Goal: Information Seeking & Learning: Check status

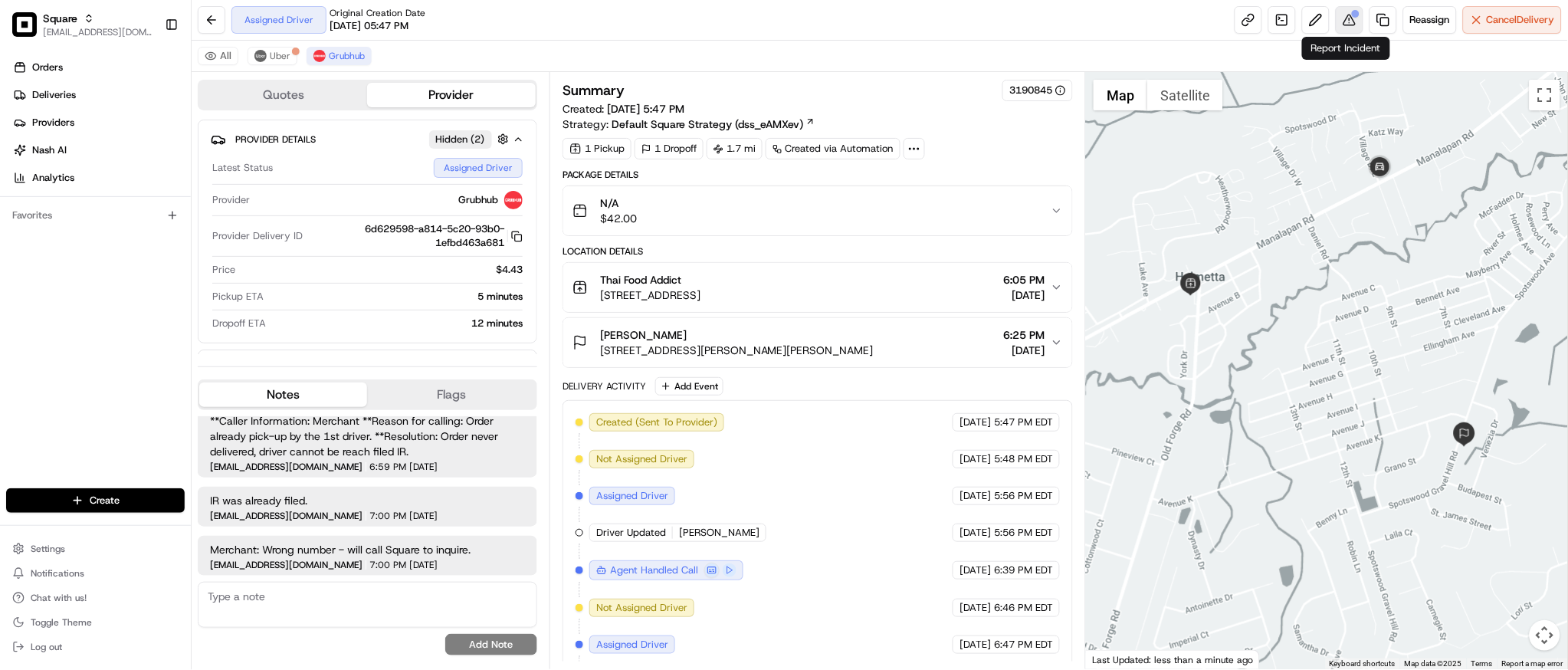
click at [1346, 18] on button at bounding box center [1349, 19] width 27 height 27
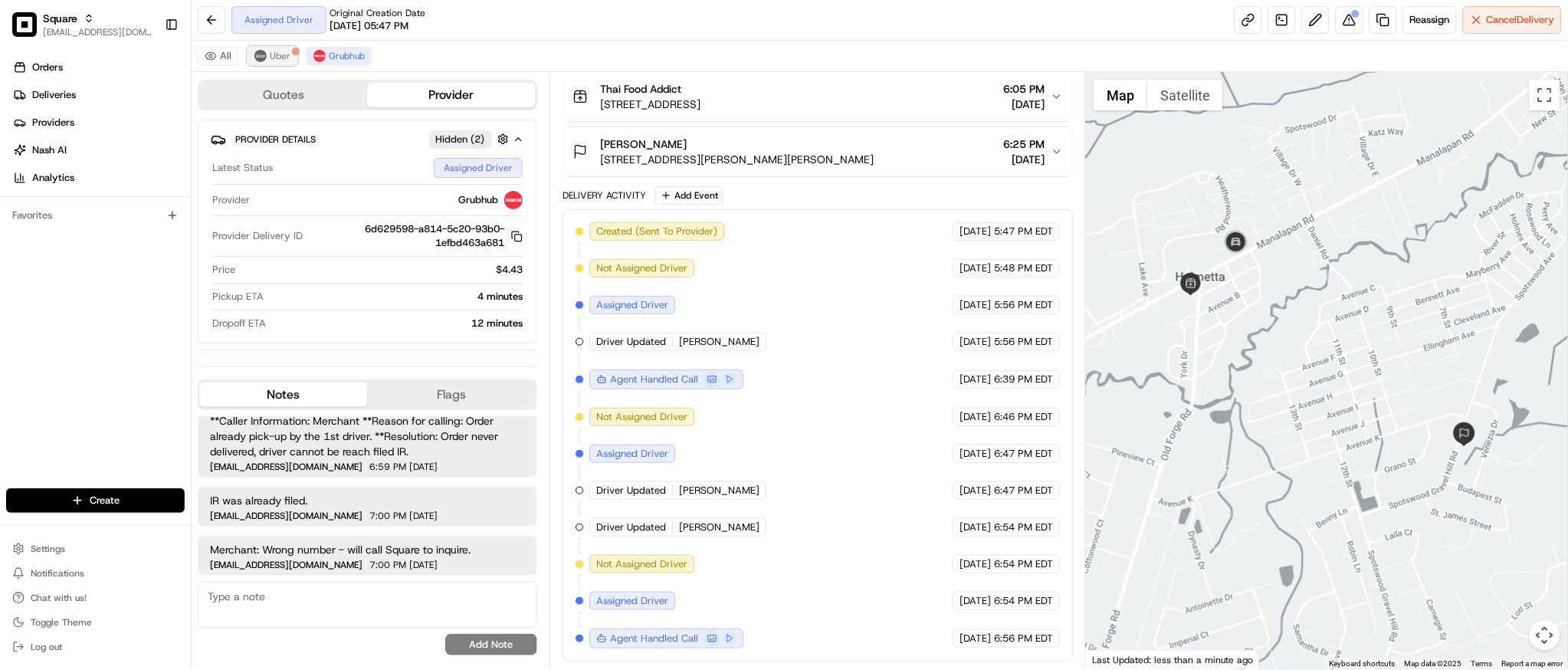
click at [283, 57] on span "Uber" at bounding box center [280, 56] width 20 height 12
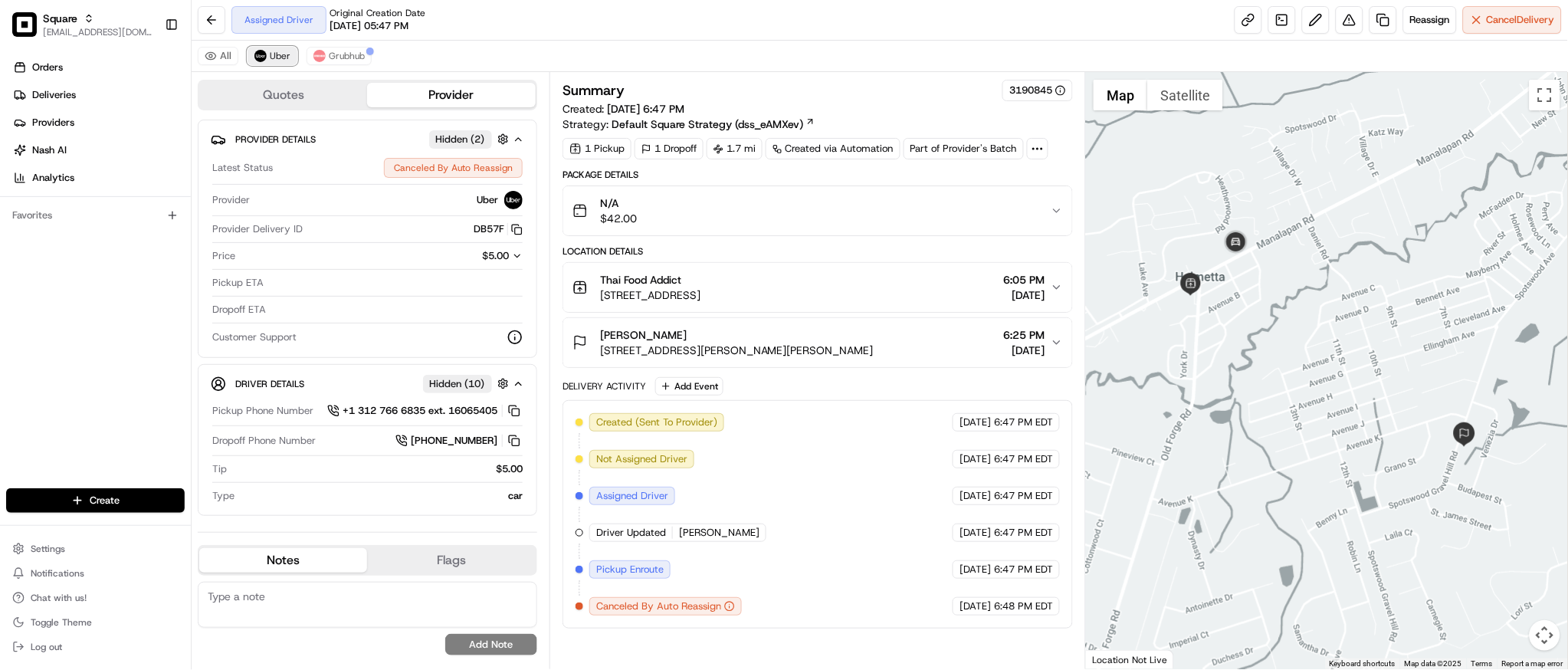
scroll to position [0, 0]
click at [335, 57] on span "Grubhub" at bounding box center [347, 56] width 36 height 12
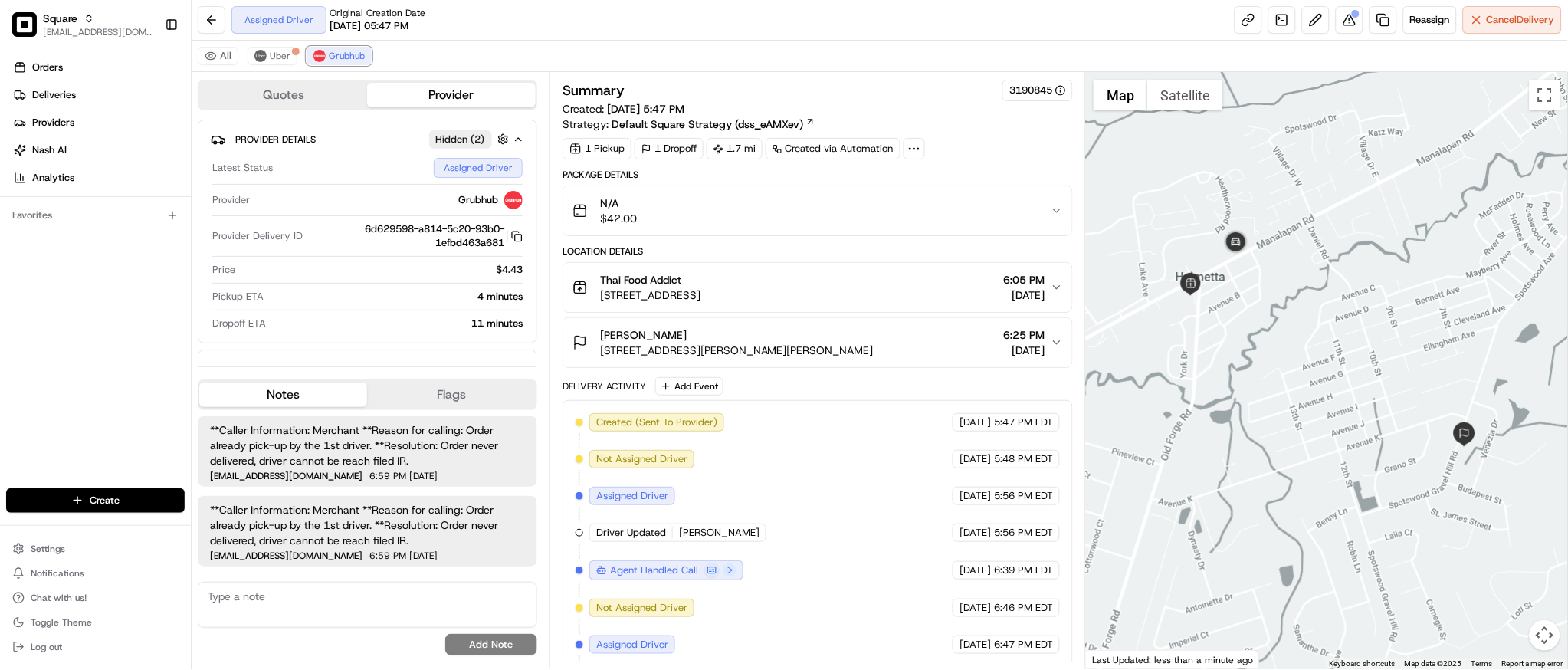
scroll to position [192, 0]
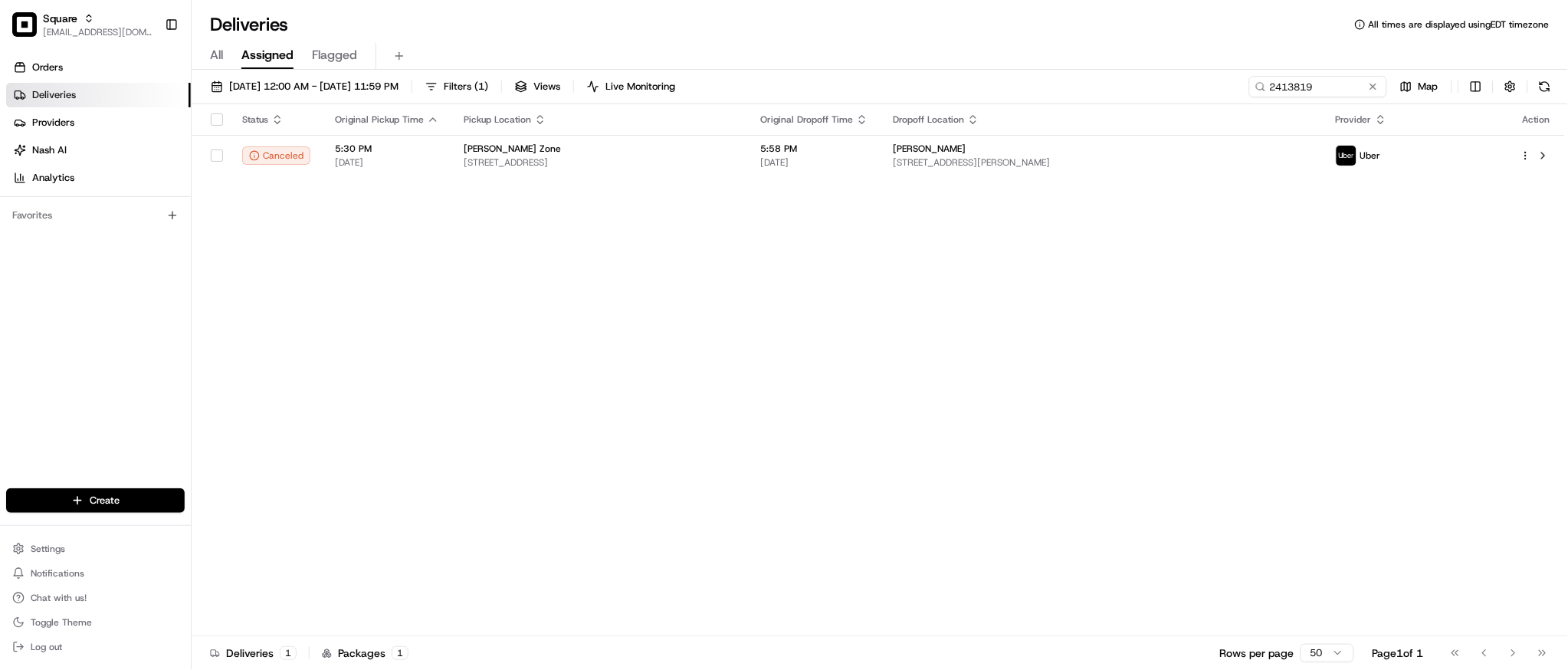
click at [722, 382] on div "Status Original Pickup Time Pickup Location Original Dropoff Time Dropoff Locat…" at bounding box center [878, 370] width 1374 height 532
click at [1370, 87] on button at bounding box center [1373, 86] width 15 height 15
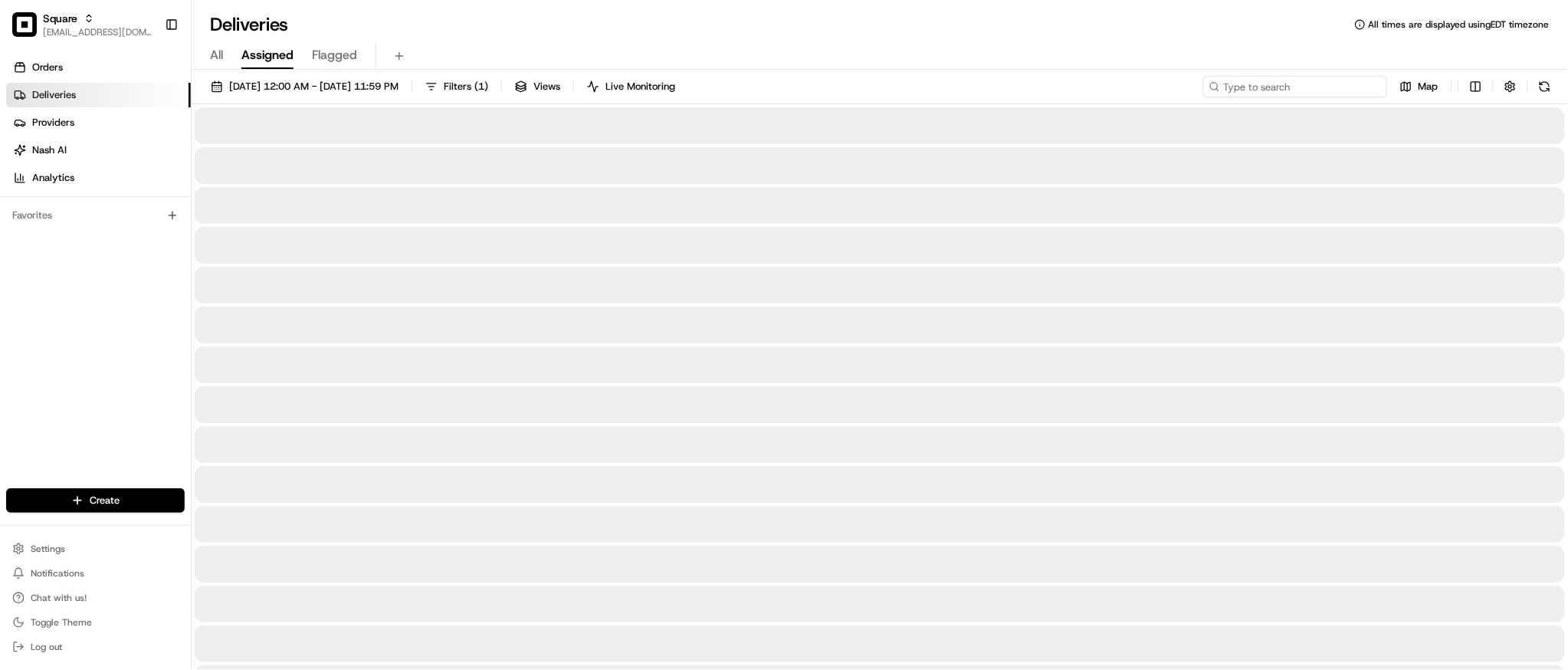
click at [1339, 82] on input at bounding box center [1295, 87] width 184 height 21
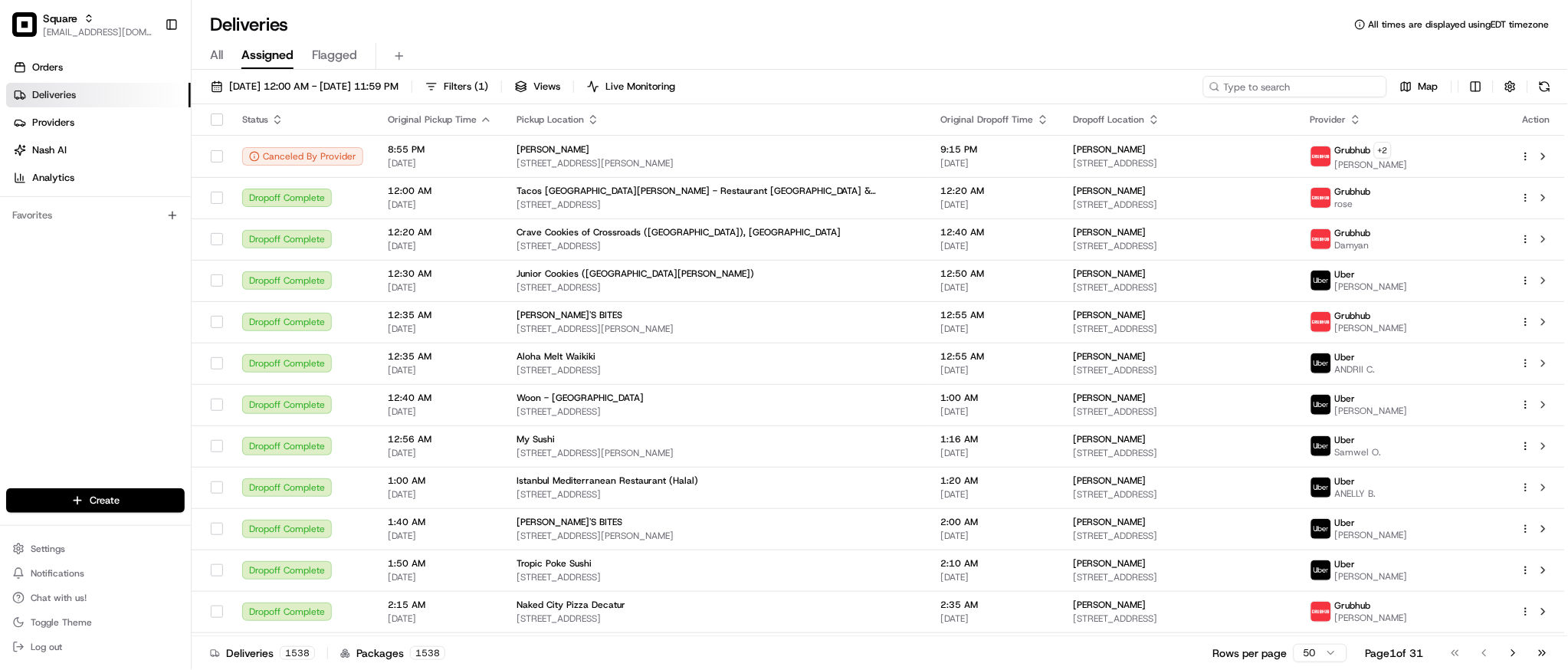
click at [1280, 84] on input at bounding box center [1295, 87] width 184 height 21
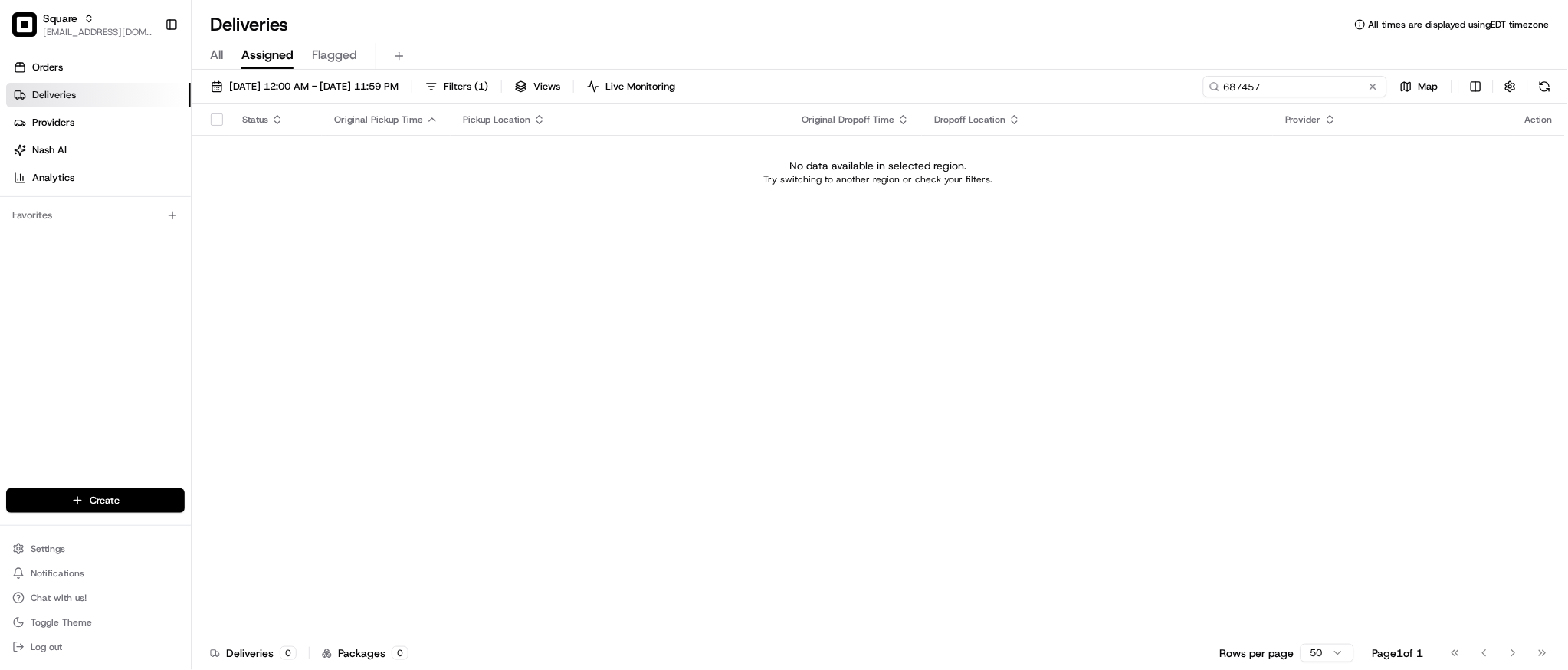
click at [1247, 87] on input "687457" at bounding box center [1295, 87] width 184 height 21
click at [1257, 87] on input "687457" at bounding box center [1295, 87] width 184 height 21
type input "6874567"
click at [259, 79] on span "08/19/2025 12:00 AM - 08/19/2025 11:59 PM" at bounding box center [314, 87] width 169 height 14
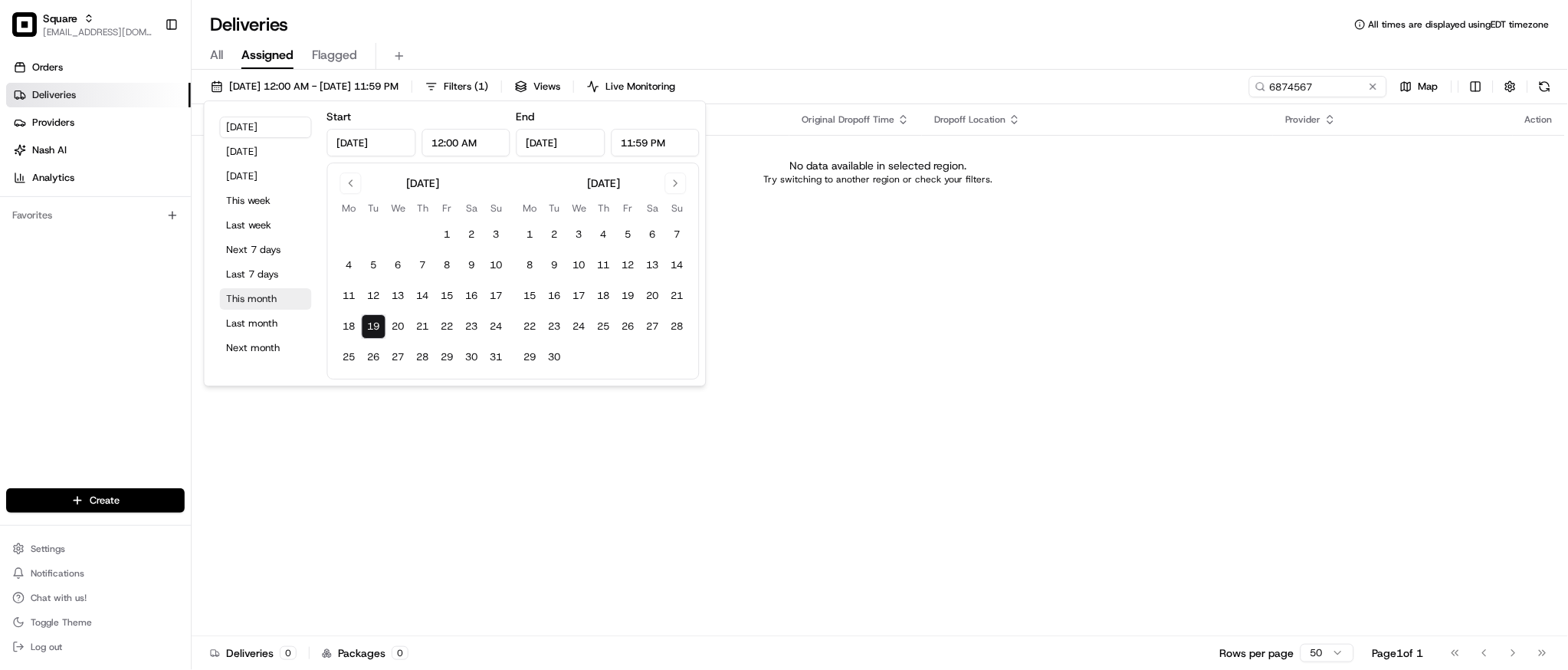
click at [259, 298] on button "This month" at bounding box center [266, 299] width 92 height 21
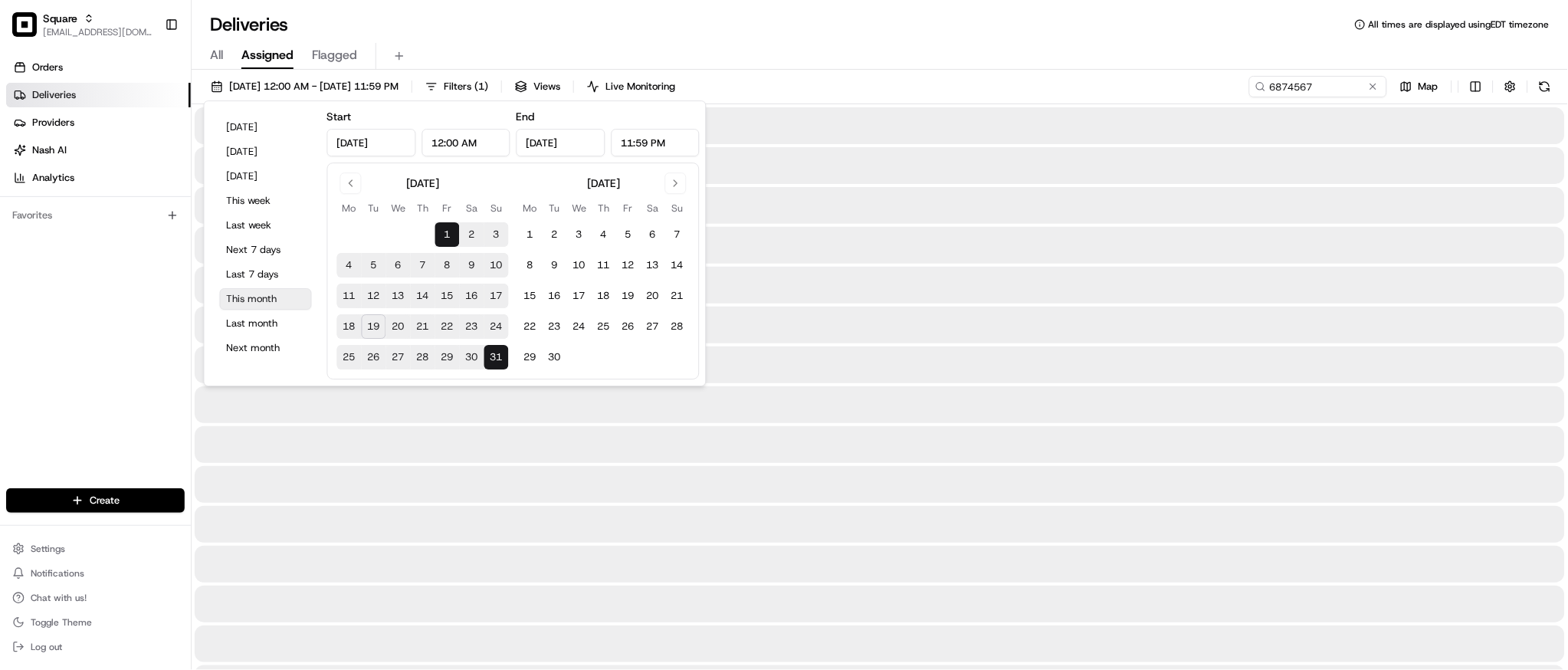
type input "Aug 1, 2025"
type input "Aug 31, 2025"
click at [873, 272] on div at bounding box center [880, 285] width 1370 height 37
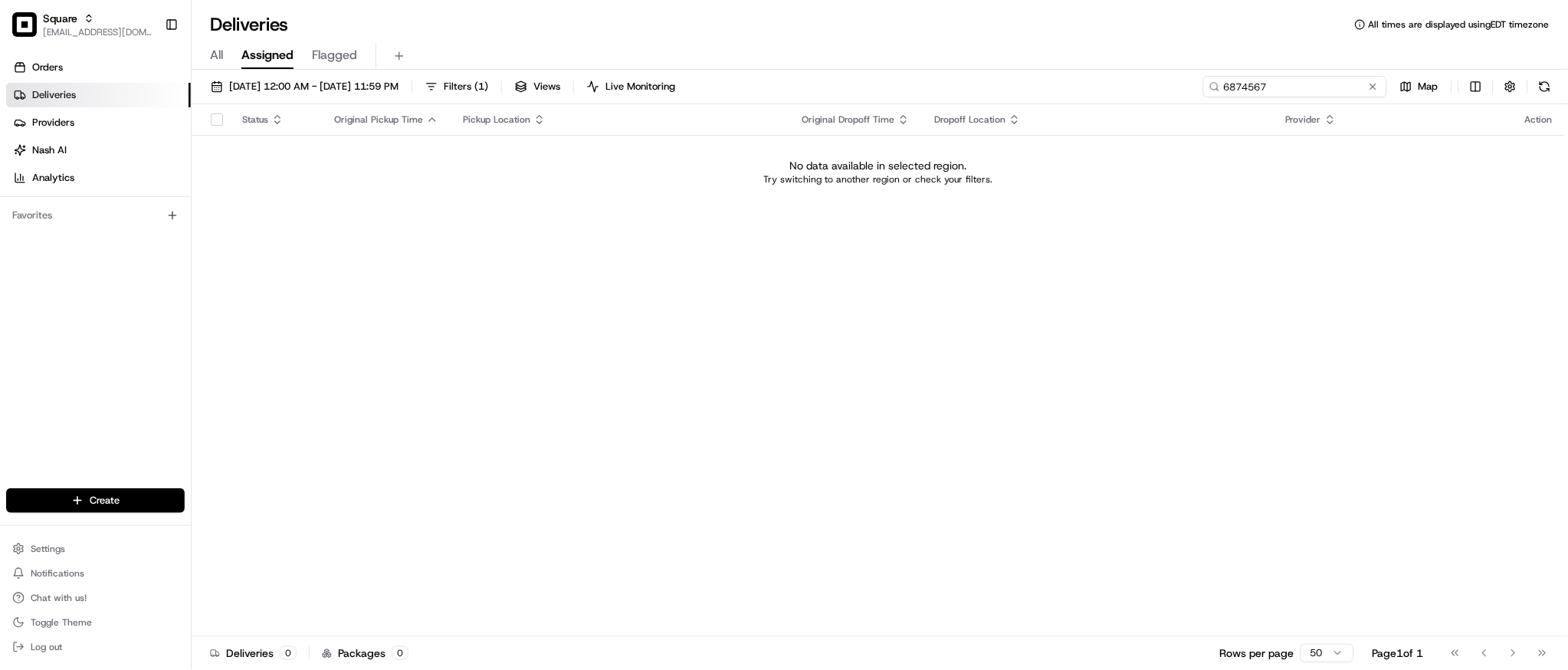
click at [1308, 87] on input "6874567" at bounding box center [1295, 87] width 184 height 21
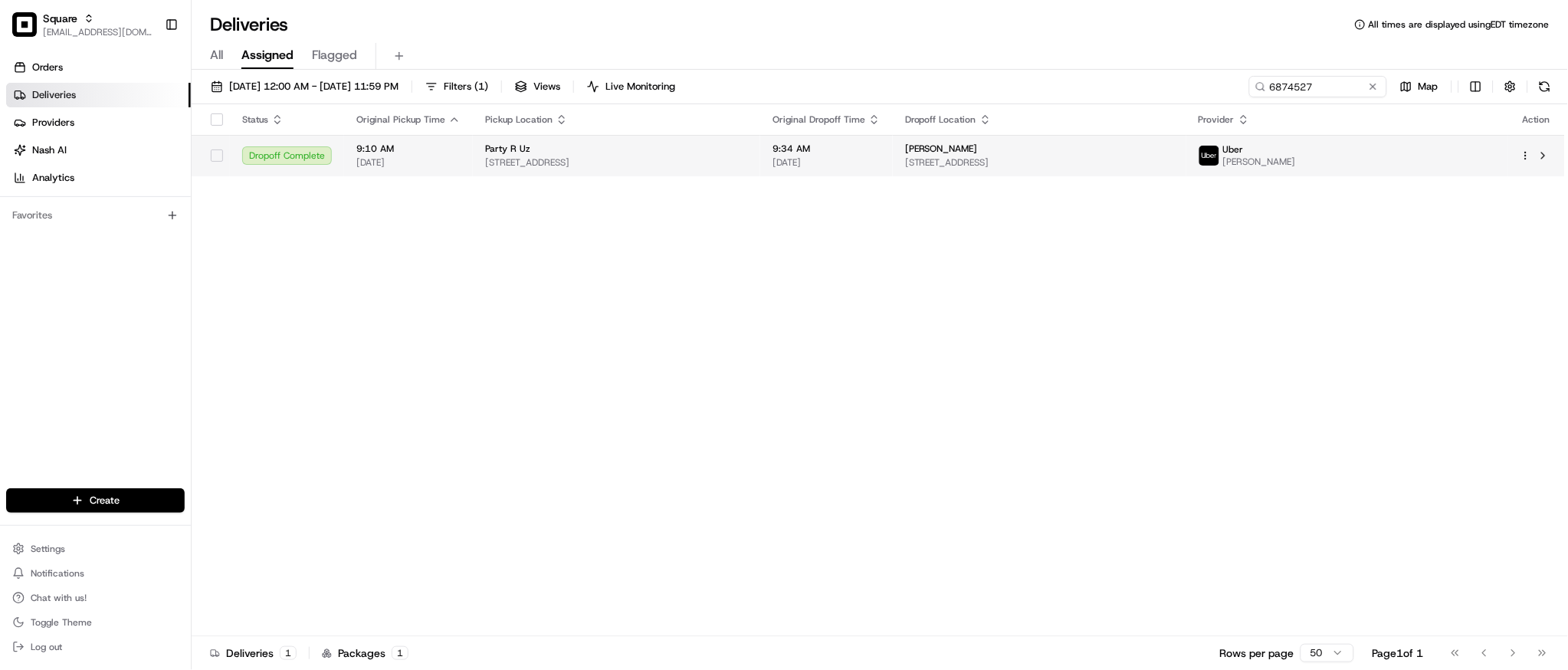
click at [724, 147] on div "Party R Uz" at bounding box center [617, 149] width 263 height 12
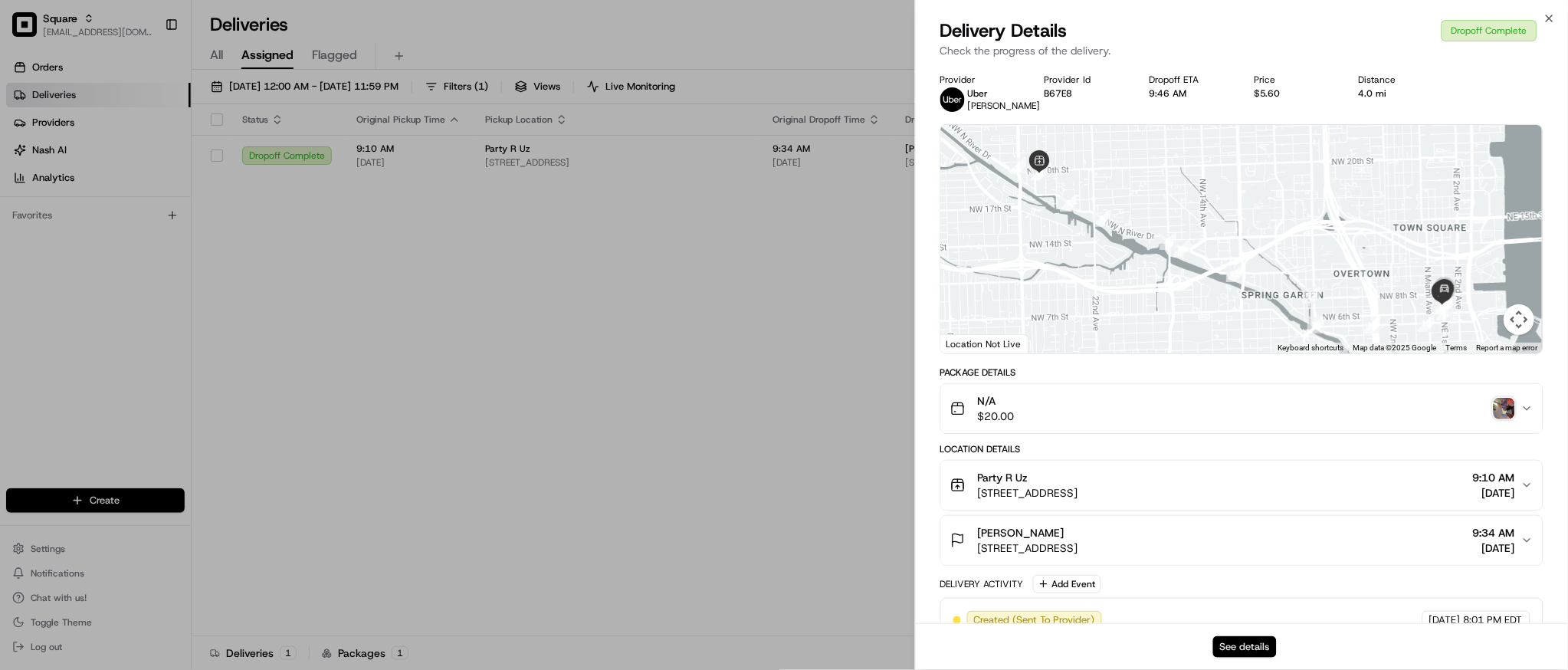
click at [1249, 642] on button "See details" at bounding box center [1245, 647] width 64 height 21
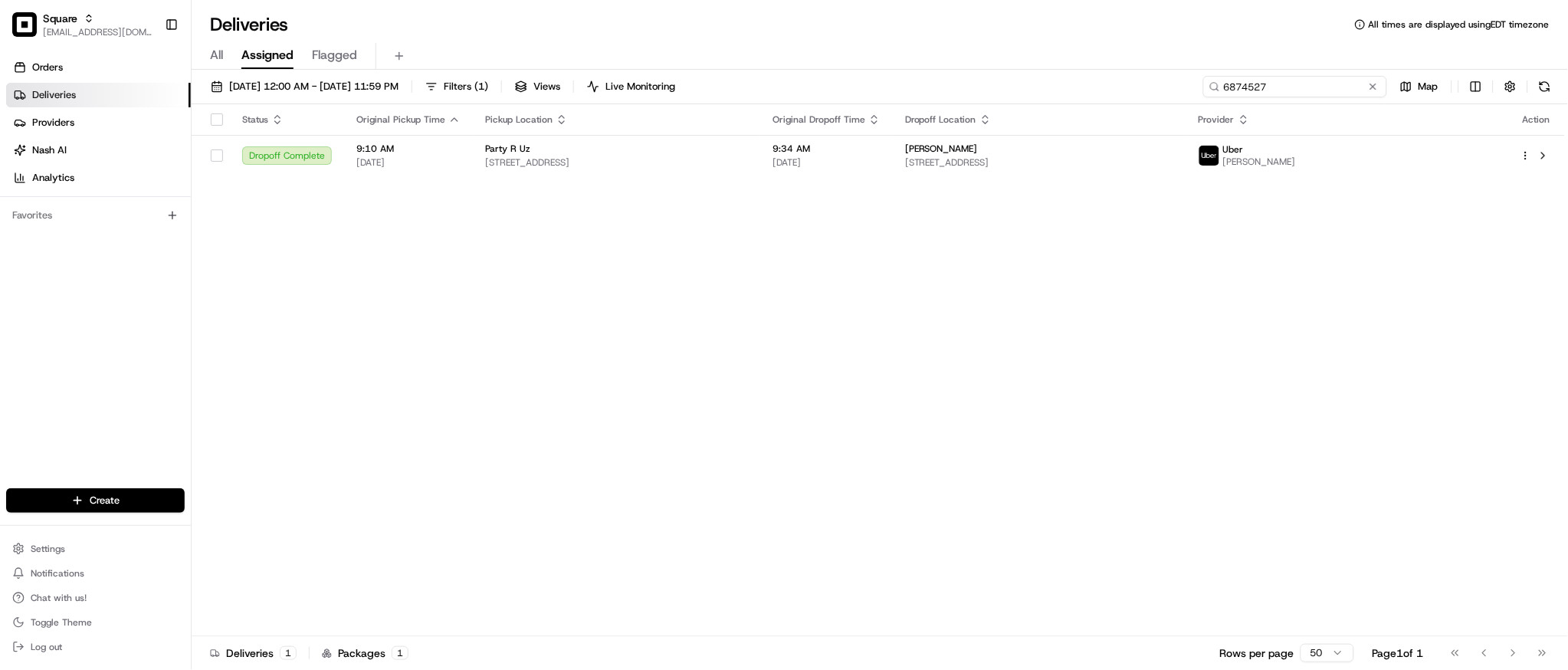
click at [1301, 94] on input "6874527" at bounding box center [1295, 87] width 184 height 21
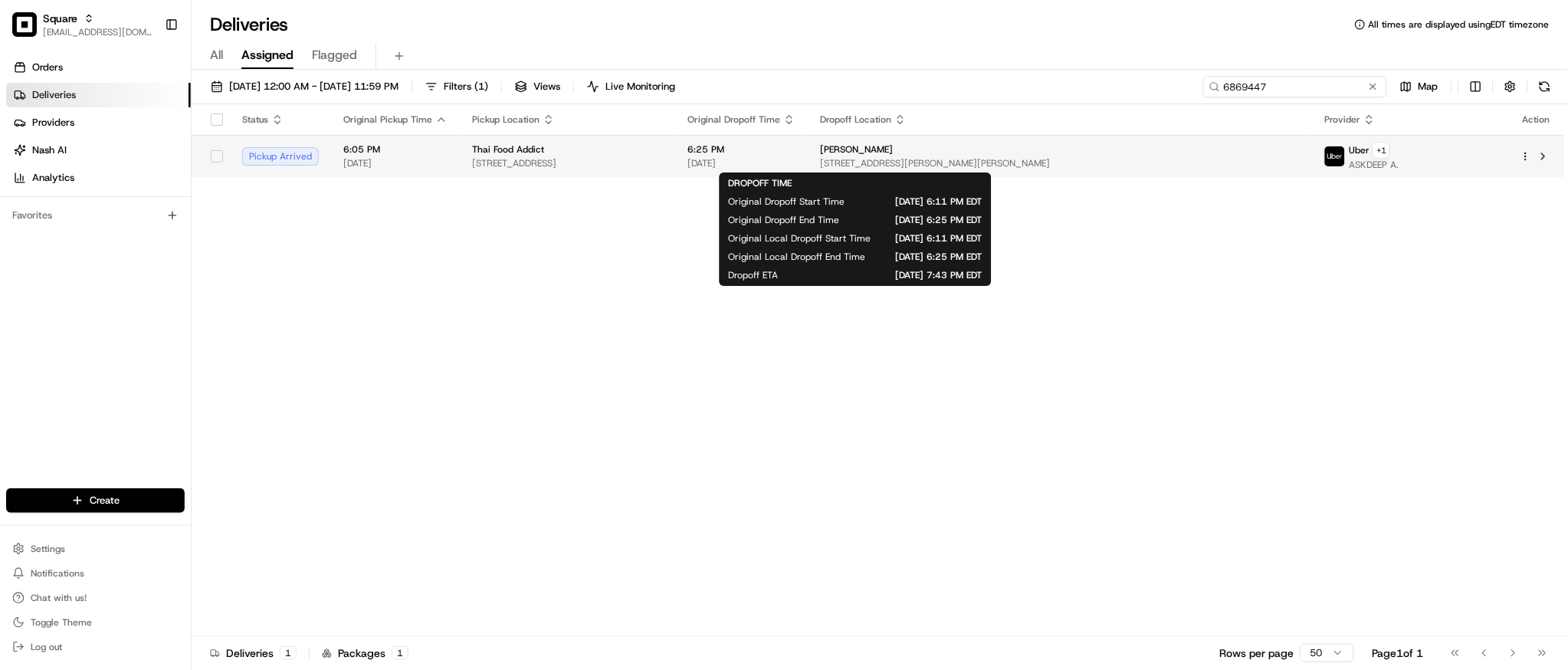
type input "6869447"
click at [796, 153] on span "6:25 PM" at bounding box center [741, 149] width 108 height 12
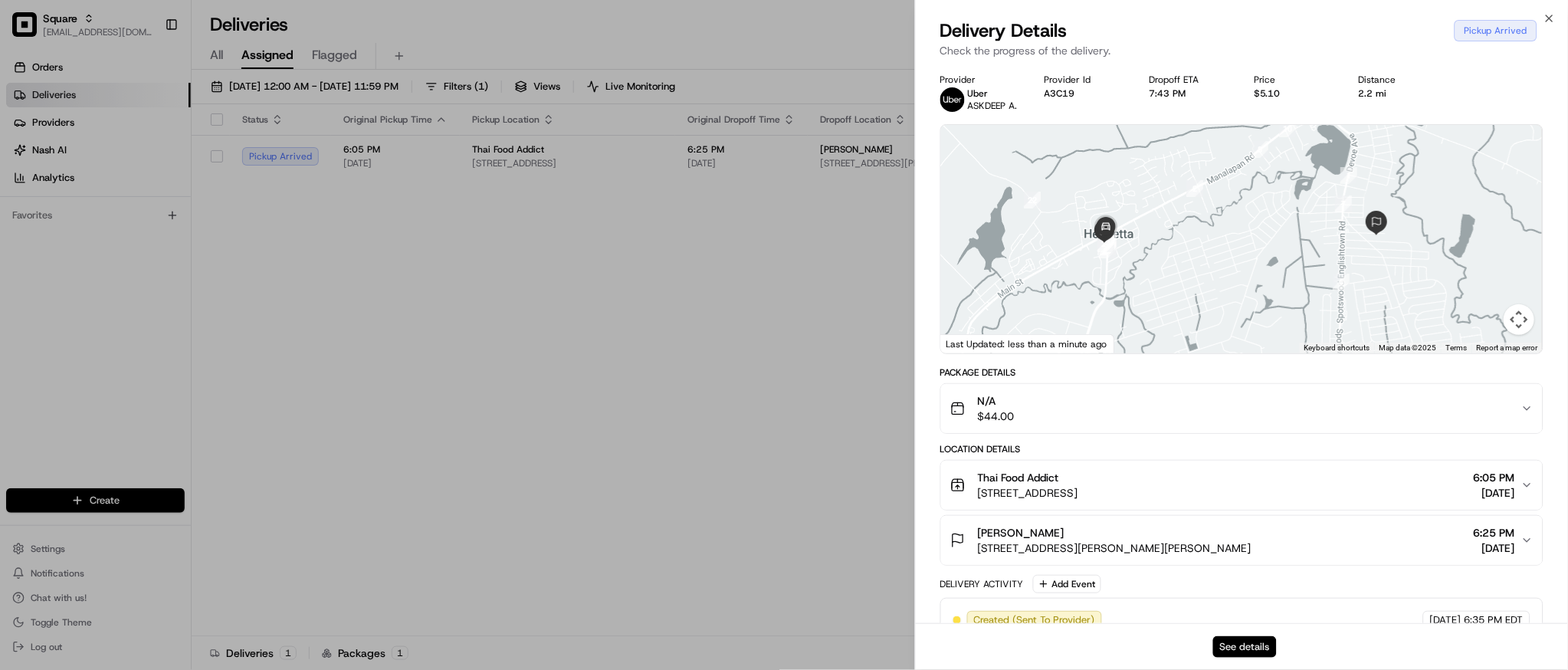
click at [1242, 647] on button "See details" at bounding box center [1245, 647] width 64 height 21
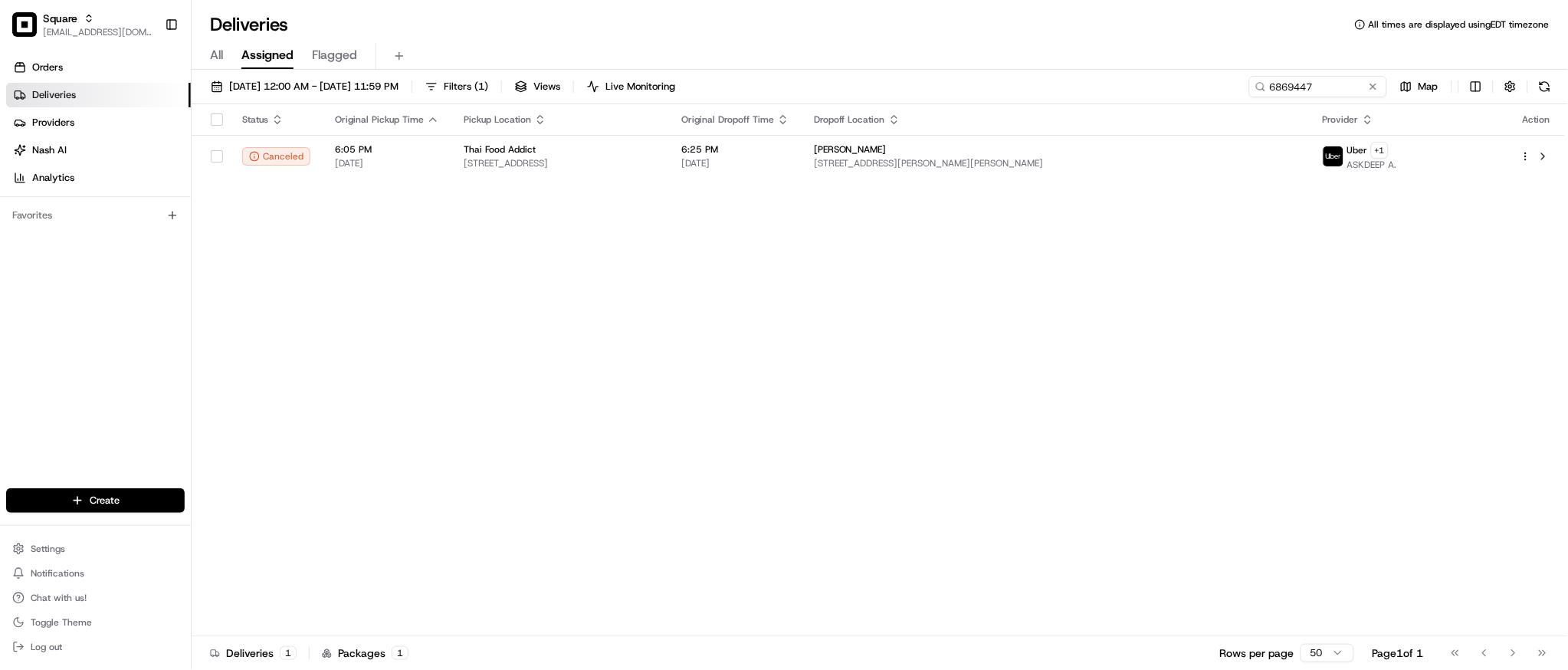
click at [576, 239] on div "Status Original Pickup Time Pickup Location Original Dropoff Time Dropoff Locat…" at bounding box center [878, 370] width 1374 height 532
click at [1398, 394] on div "Status Original Pickup Time Pickup Location Original Dropoff Time Dropoff Locat…" at bounding box center [878, 370] width 1374 height 532
click at [1332, 331] on div "Status Original Pickup Time Pickup Location Original Dropoff Time Dropoff Locat…" at bounding box center [878, 370] width 1374 height 532
click at [1287, 87] on input "6869447" at bounding box center [1295, 87] width 184 height 21
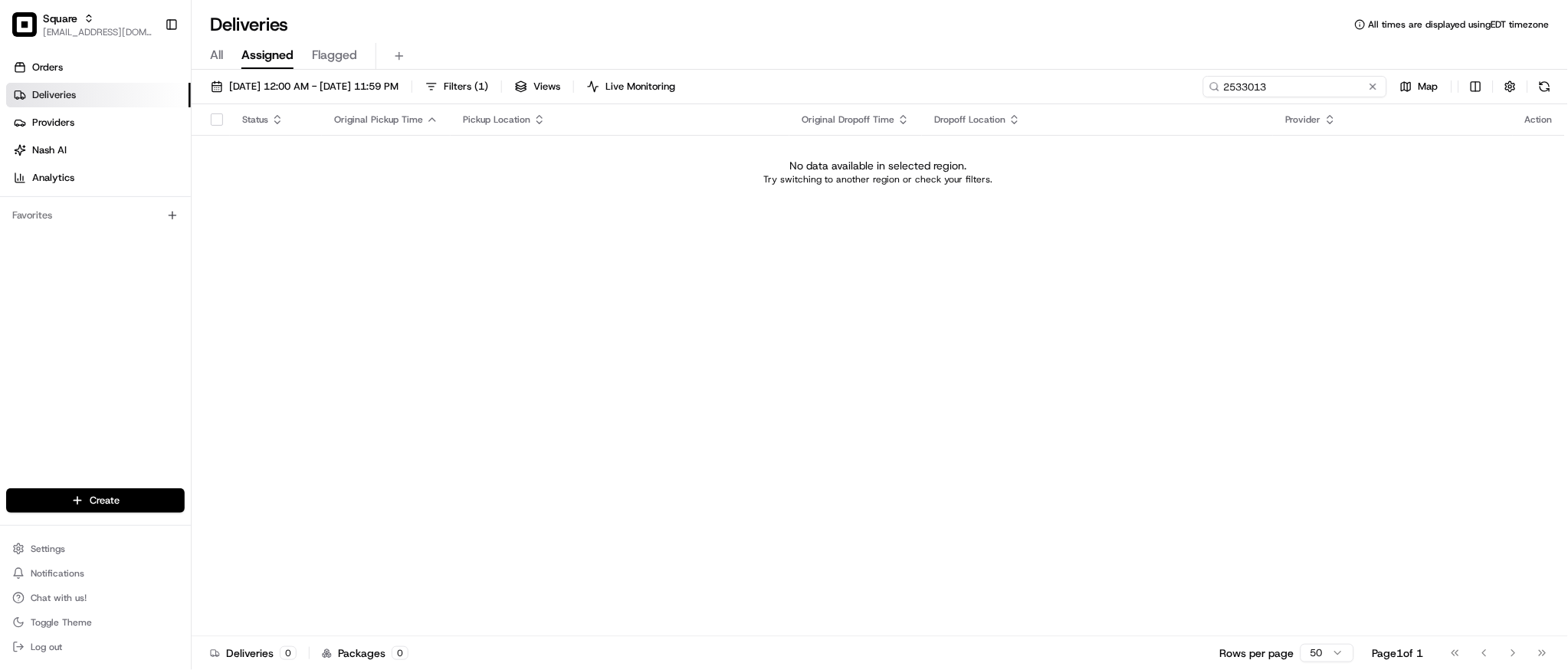
click at [1252, 85] on input "2533013" at bounding box center [1295, 87] width 184 height 21
type input "253013"
click at [288, 82] on span "08/01/2025 12:00 AM - 08/31/2025 11:59 PM" at bounding box center [314, 87] width 169 height 14
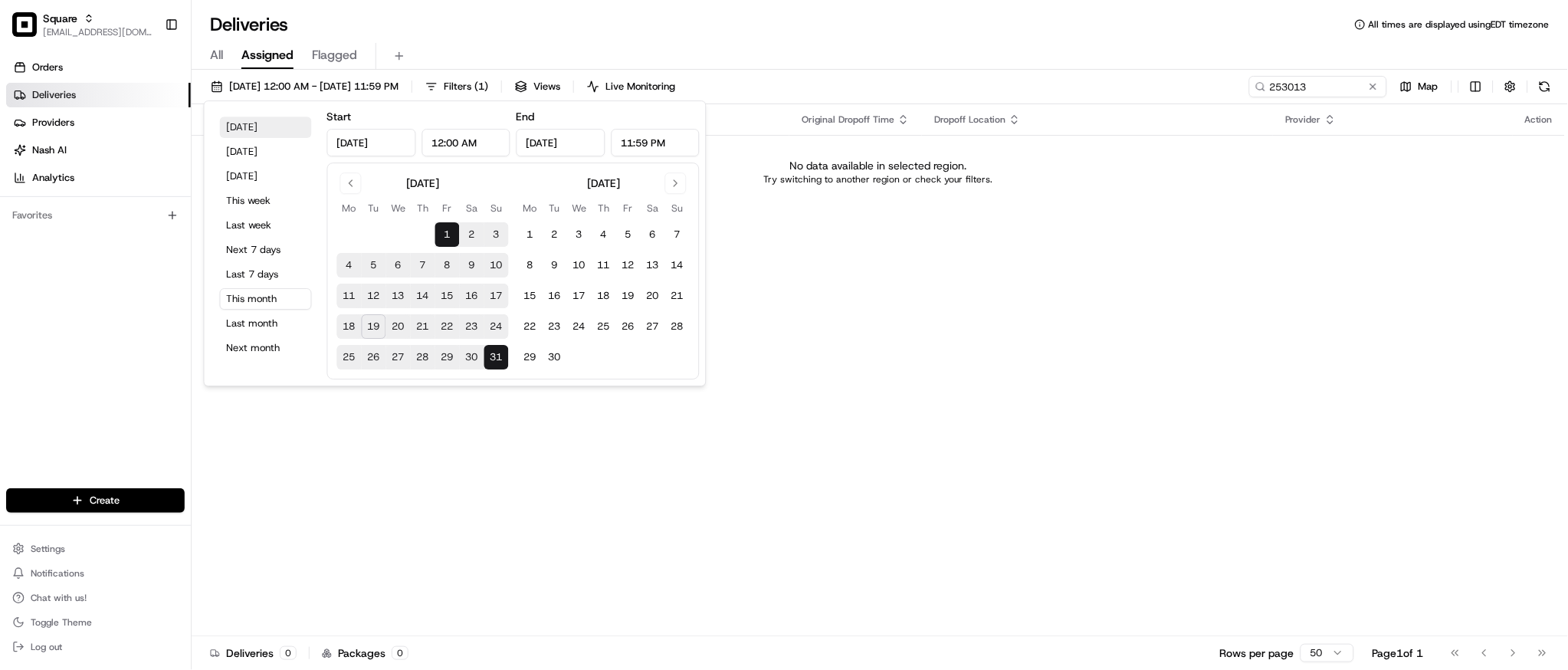
click at [285, 118] on button "Today" at bounding box center [266, 127] width 92 height 21
type input "Aug 19, 2025"
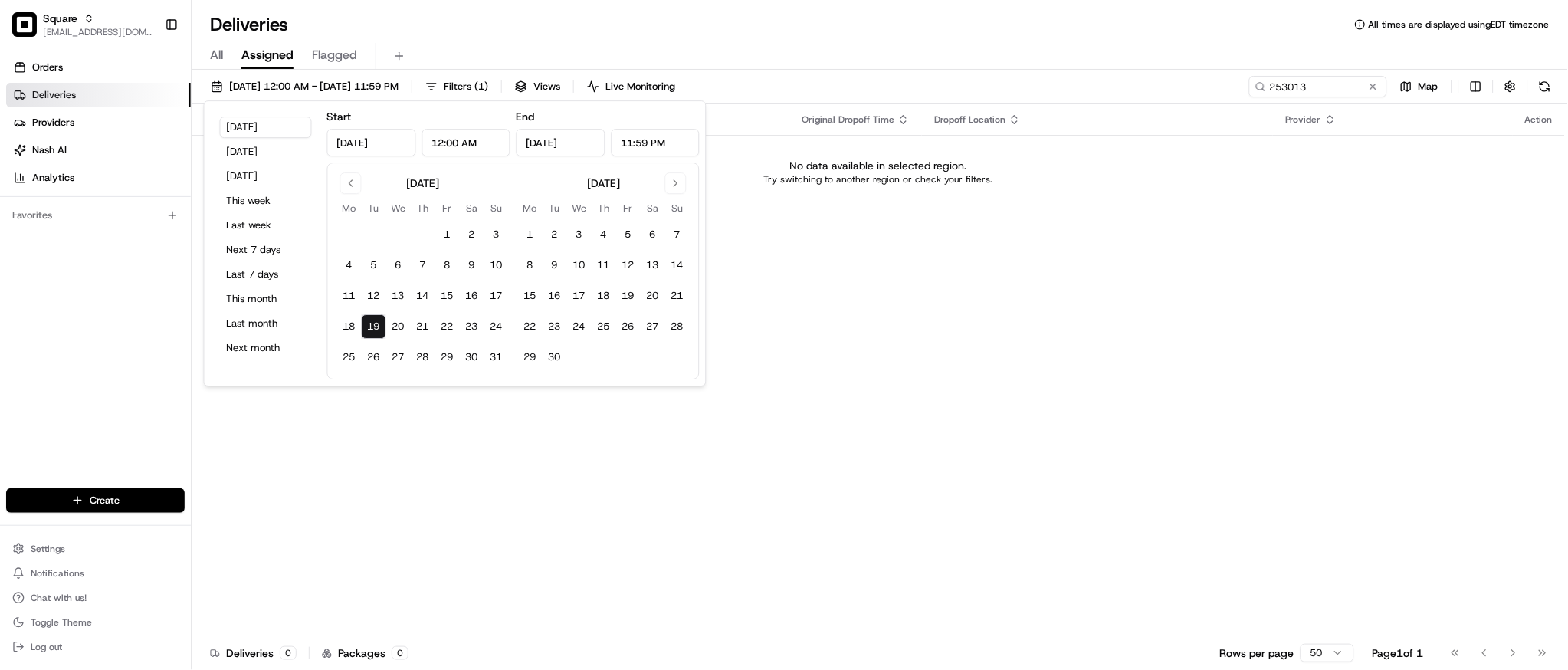
click at [1152, 249] on div "Status Original Pickup Time Pickup Location Original Dropoff Time Dropoff Locat…" at bounding box center [878, 370] width 1374 height 532
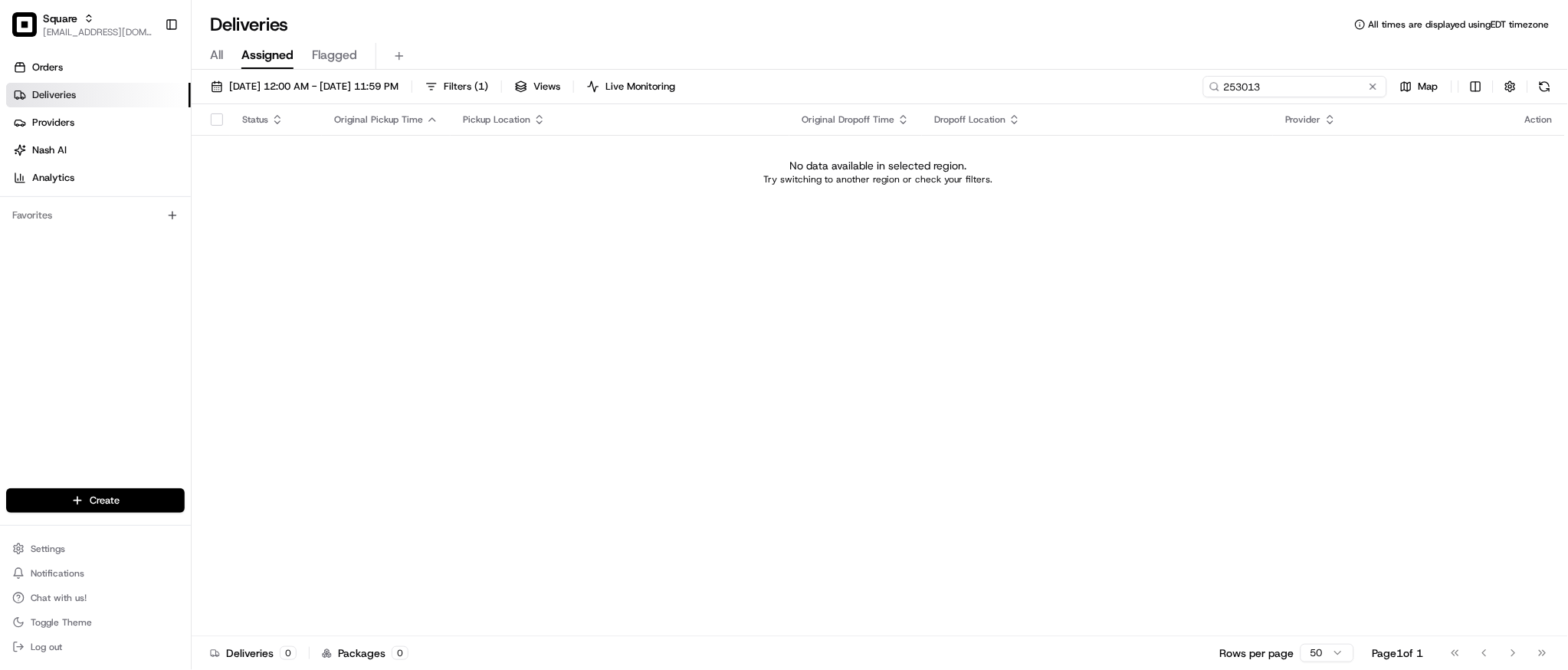
click at [1300, 96] on input "253013" at bounding box center [1295, 87] width 184 height 21
click at [1252, 86] on input "253013" at bounding box center [1295, 87] width 184 height 21
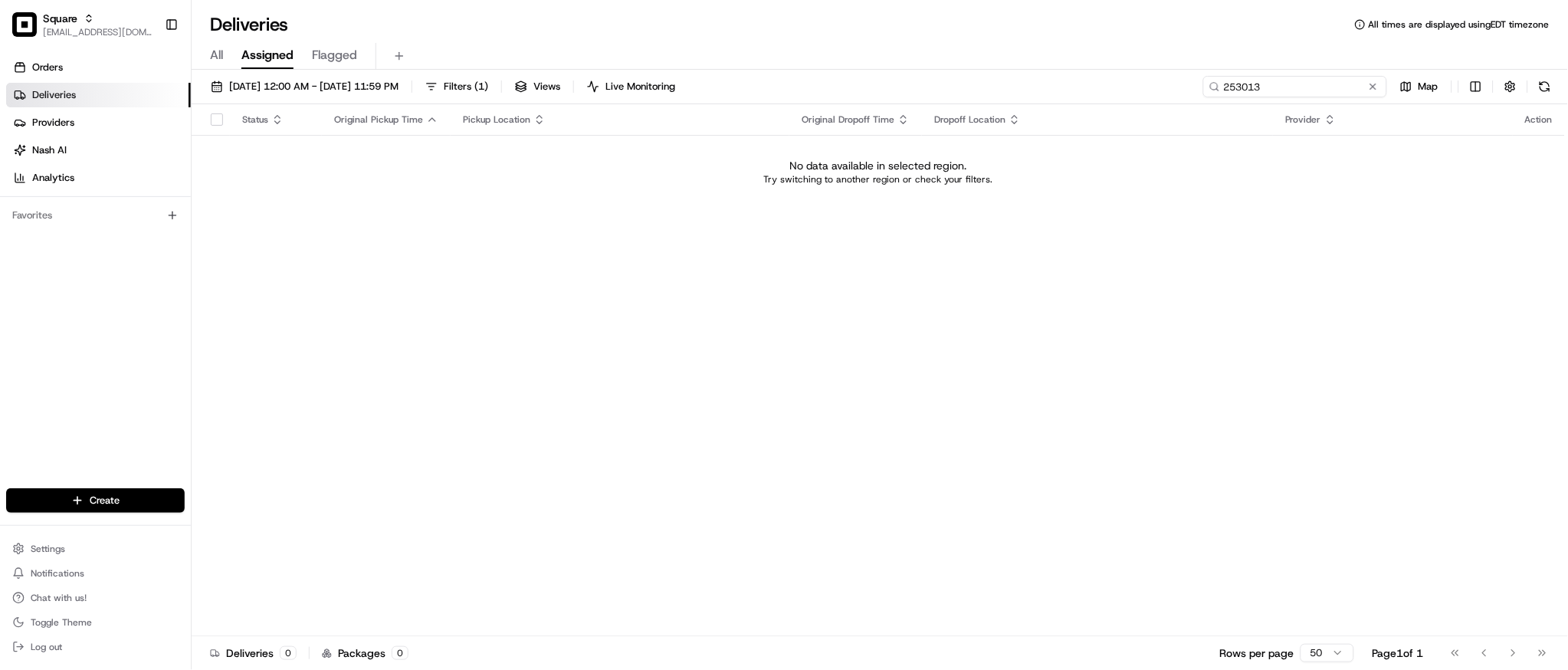
click at [1252, 86] on input "253013" at bounding box center [1295, 87] width 184 height 21
click at [1264, 225] on div "Status Original Pickup Time Pickup Location Original Dropoff Time Dropoff Locat…" at bounding box center [878, 370] width 1374 height 532
click at [1287, 80] on input "253013" at bounding box center [1295, 87] width 184 height 21
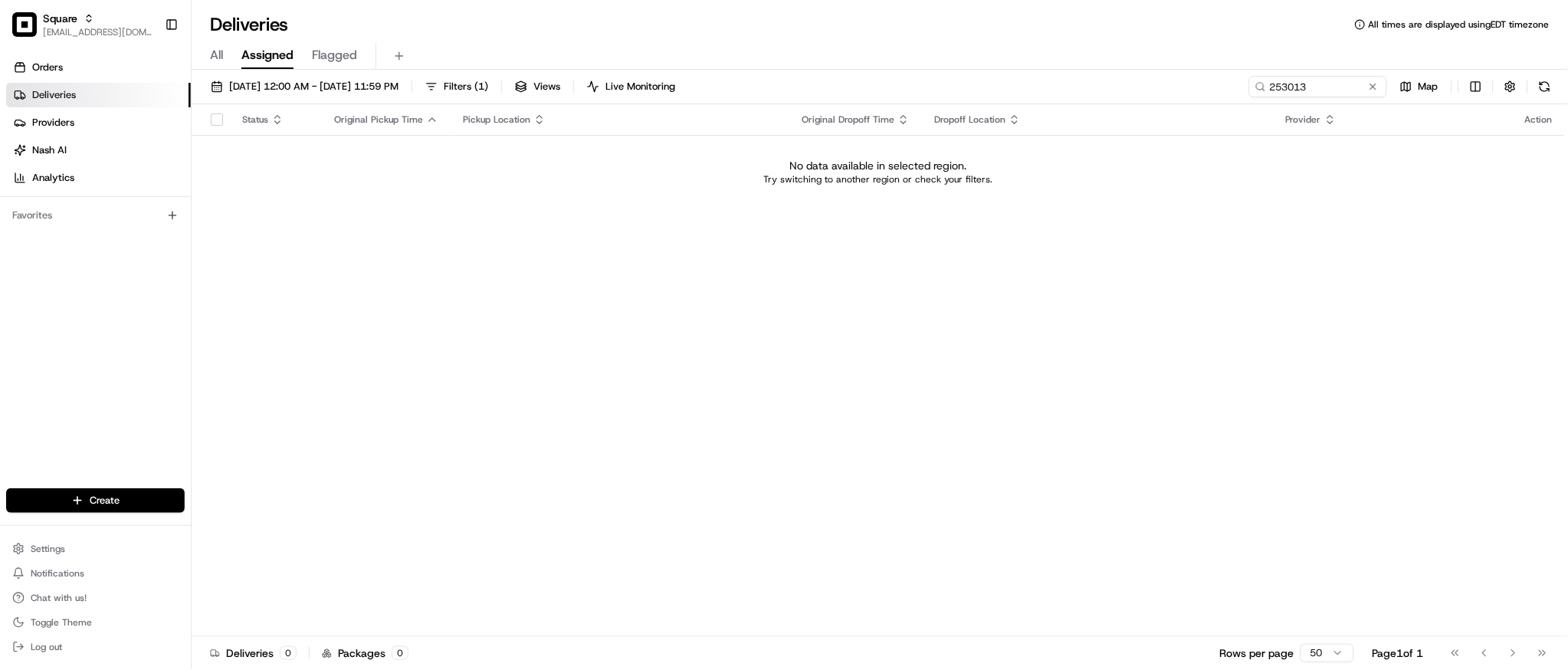
click at [1303, 329] on div "Status Original Pickup Time Pickup Location Original Dropoff Time Dropoff Locat…" at bounding box center [878, 370] width 1374 height 532
click at [1281, 87] on input "253013" at bounding box center [1295, 87] width 184 height 21
click at [1333, 91] on input "253013" at bounding box center [1295, 87] width 184 height 21
click at [273, 95] on button "08/19/2025 12:00 AM - 08/19/2025 11:59 PM" at bounding box center [304, 87] width 201 height 21
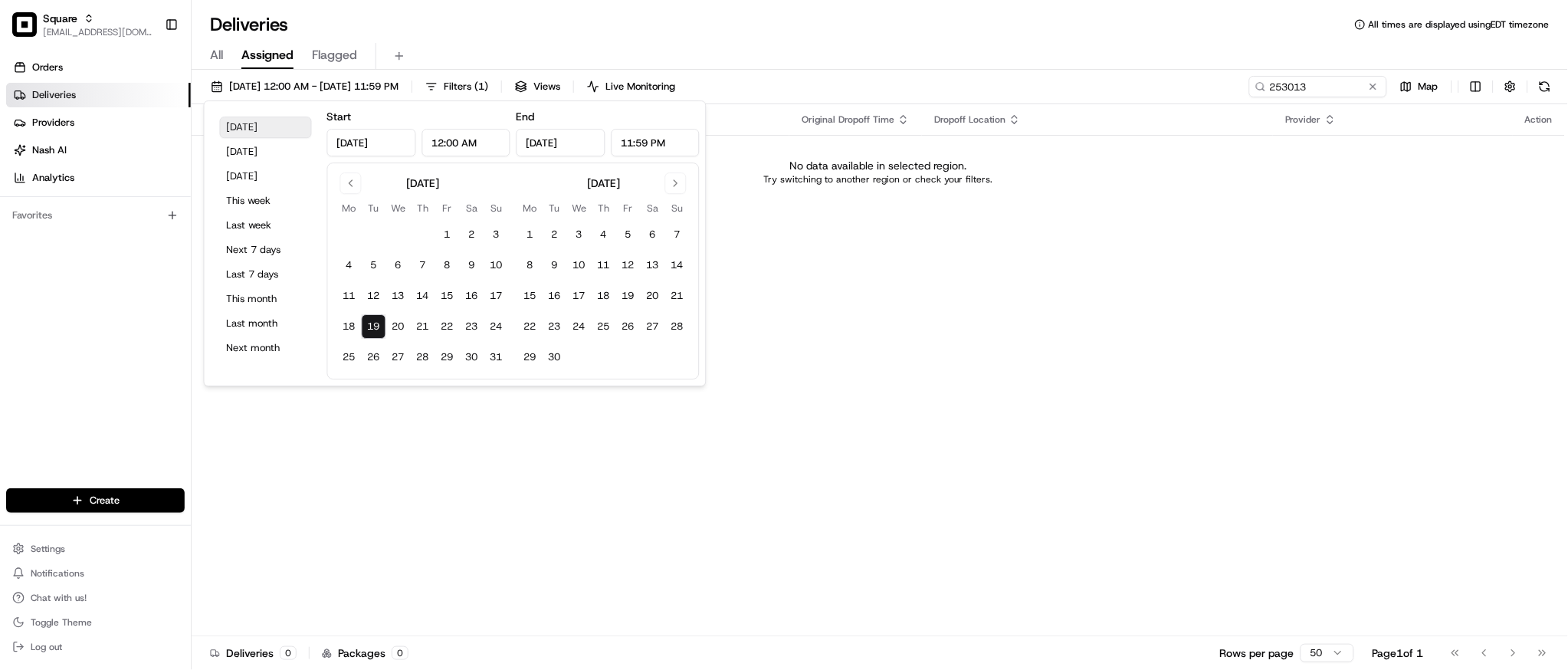
click at [266, 124] on button "Today" at bounding box center [266, 127] width 92 height 21
click at [1088, 167] on div "No data available in selected region. Try switching to another region or check …" at bounding box center [878, 171] width 1362 height 27
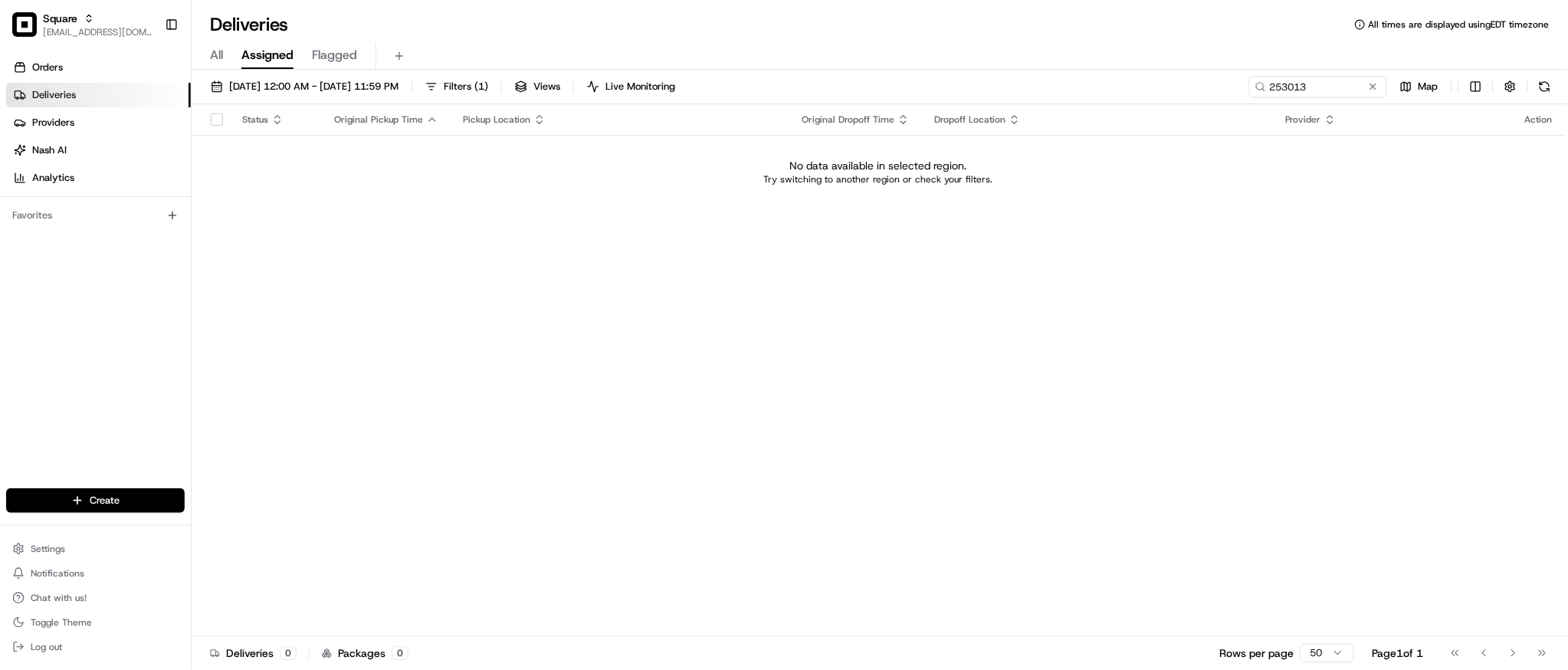
click at [1407, 280] on div "Status Original Pickup Time Pickup Location Original Dropoff Time Dropoff Locat…" at bounding box center [878, 370] width 1374 height 532
click at [1308, 306] on div "Status Original Pickup Time Pickup Location Original Dropoff Time Dropoff Locat…" at bounding box center [878, 370] width 1374 height 532
click at [1371, 193] on td "No data available in selected region. Try switching to another region or check …" at bounding box center [878, 171] width 1374 height 73
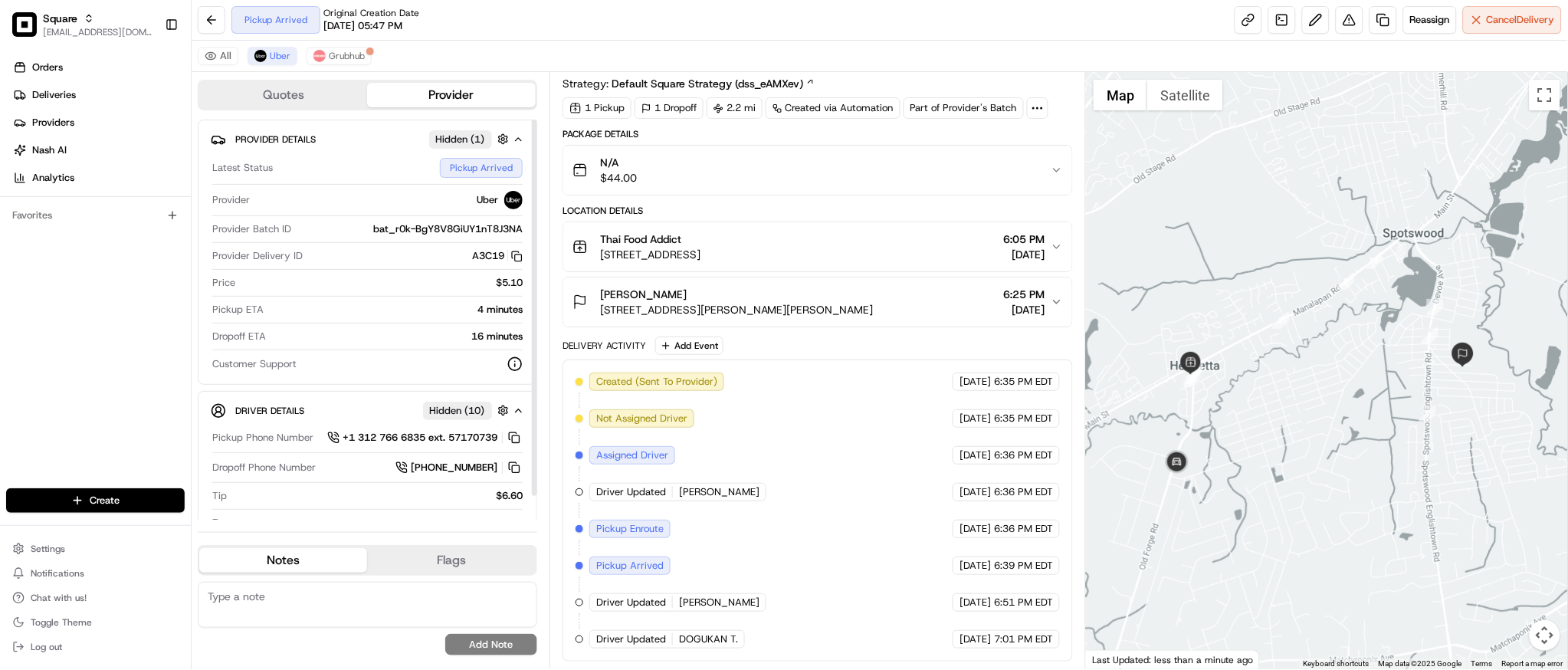
scroll to position [26, 0]
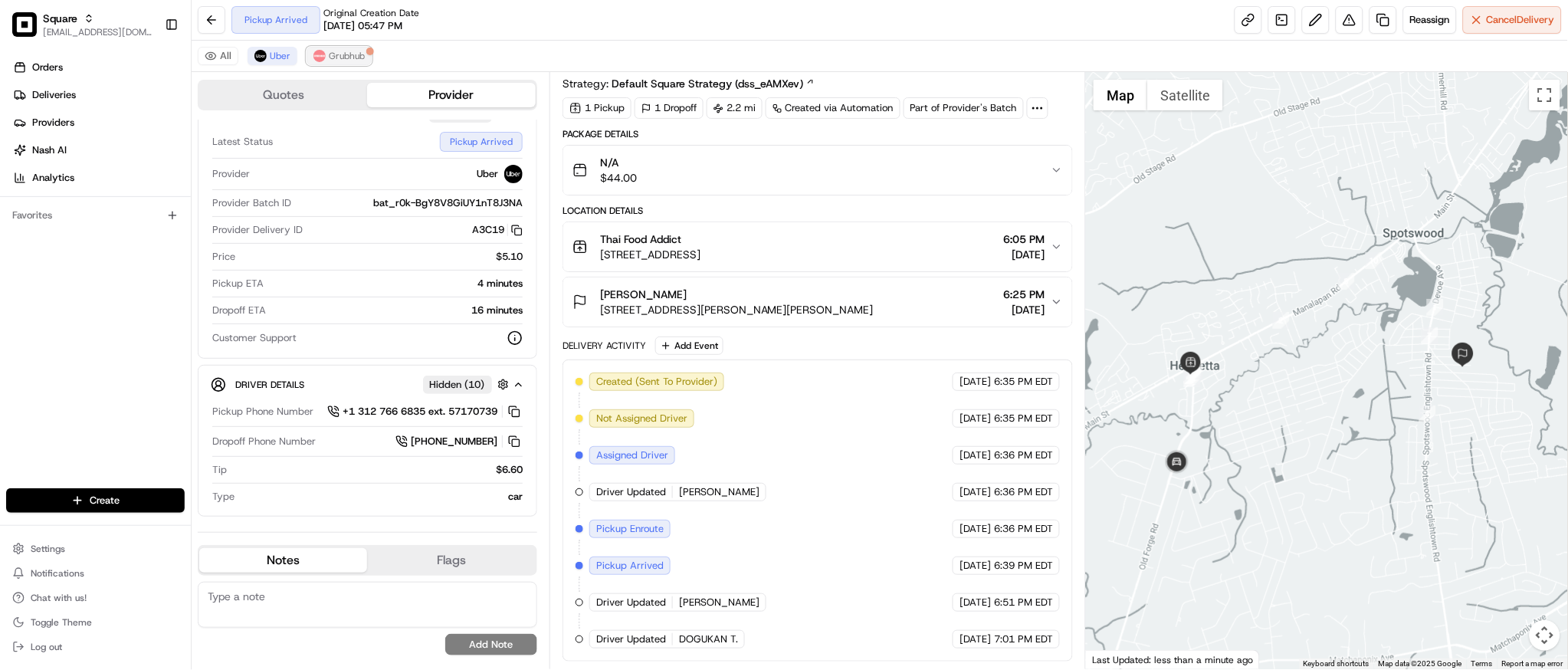
click at [335, 60] on span "Grubhub" at bounding box center [347, 56] width 36 height 12
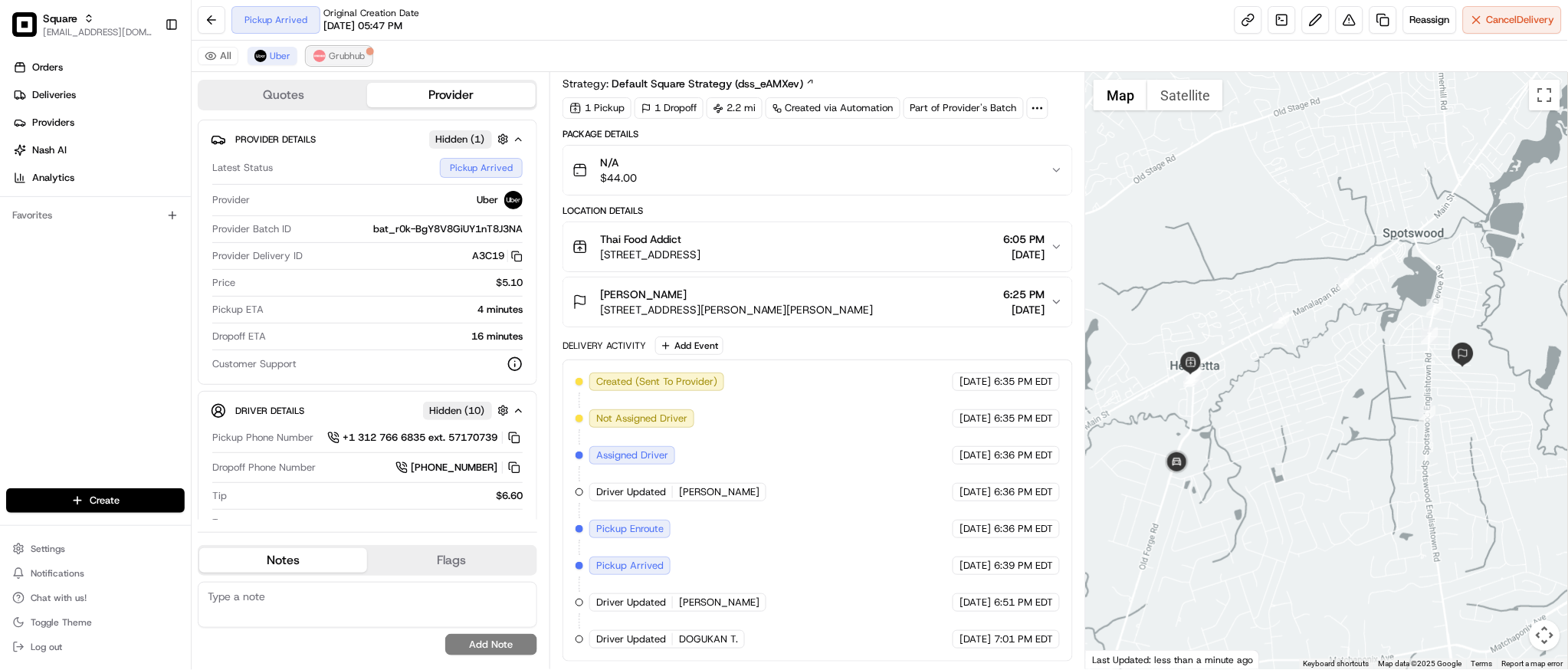
scroll to position [0, 0]
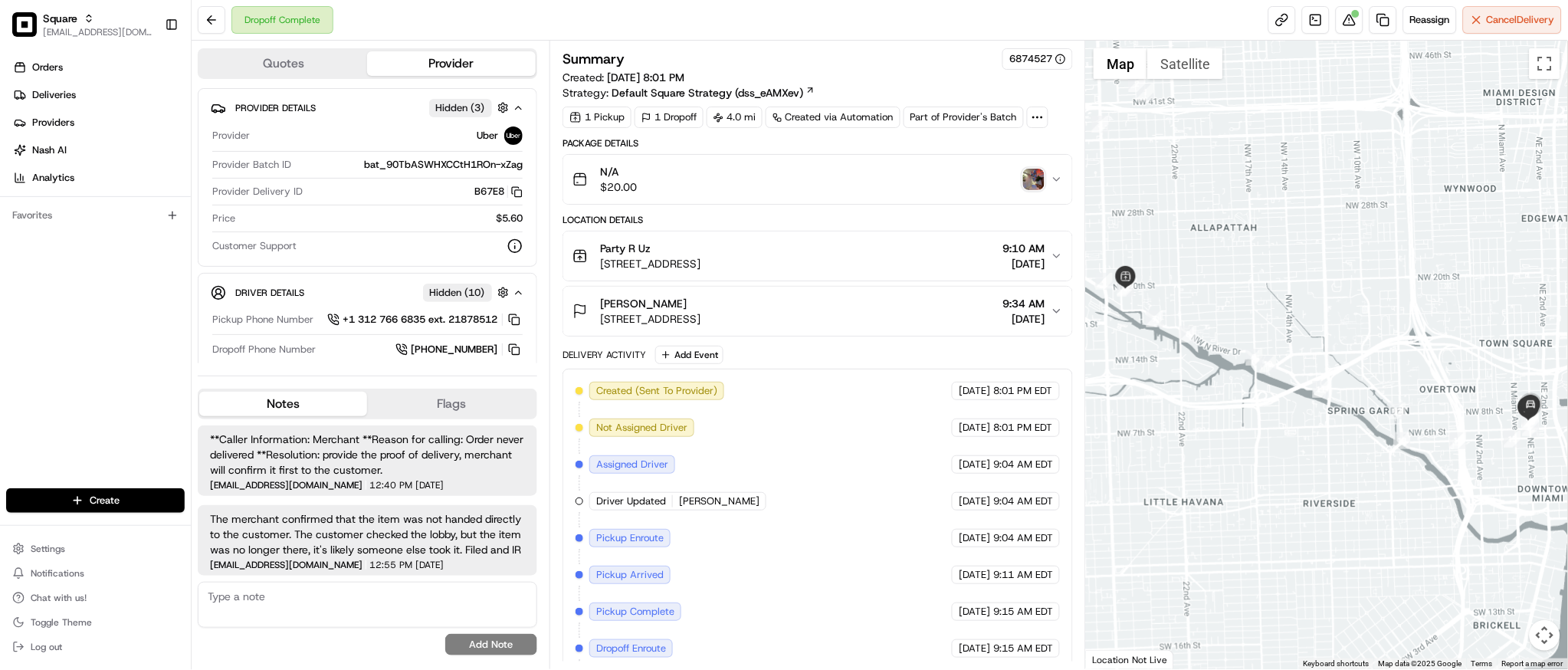
scroll to position [83, 0]
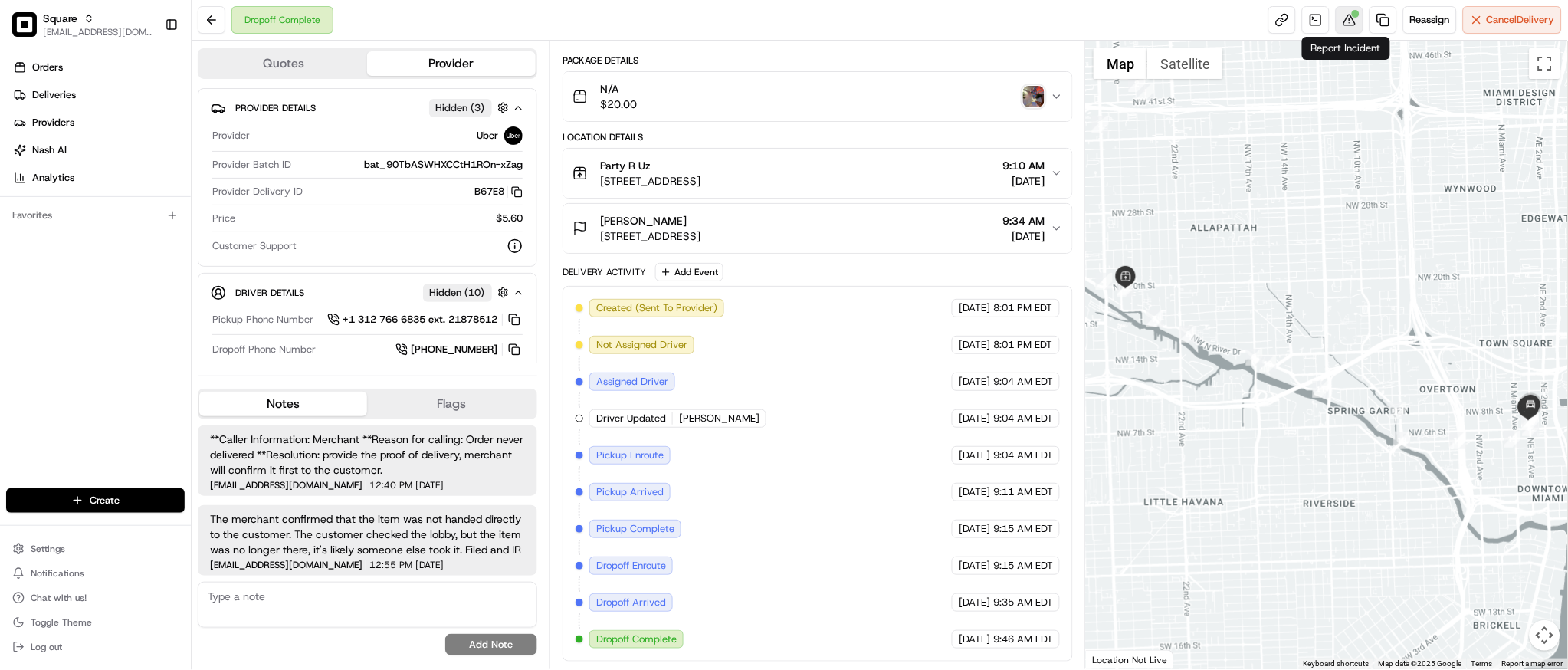
click at [1345, 27] on button at bounding box center [1349, 19] width 27 height 27
click at [1350, 22] on button at bounding box center [1349, 19] width 27 height 27
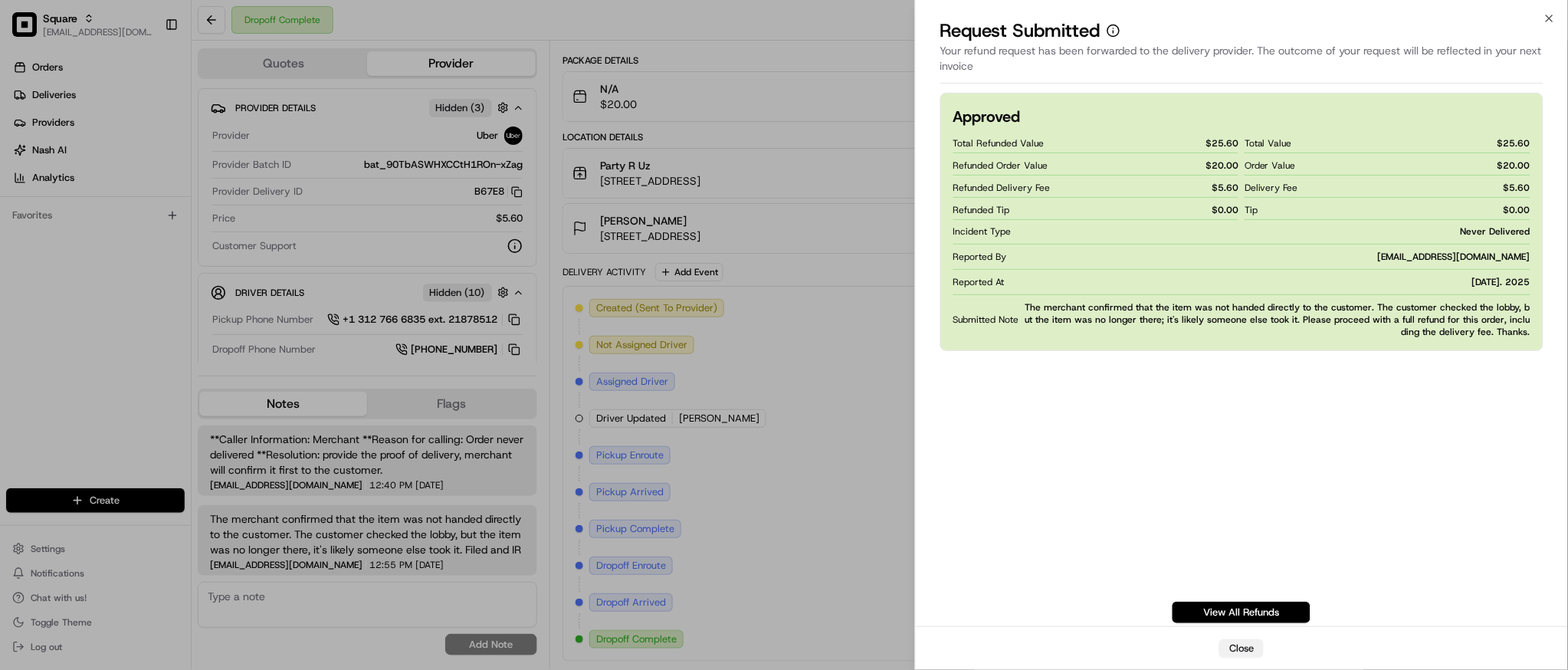
click at [1249, 651] on button "Close" at bounding box center [1242, 648] width 44 height 19
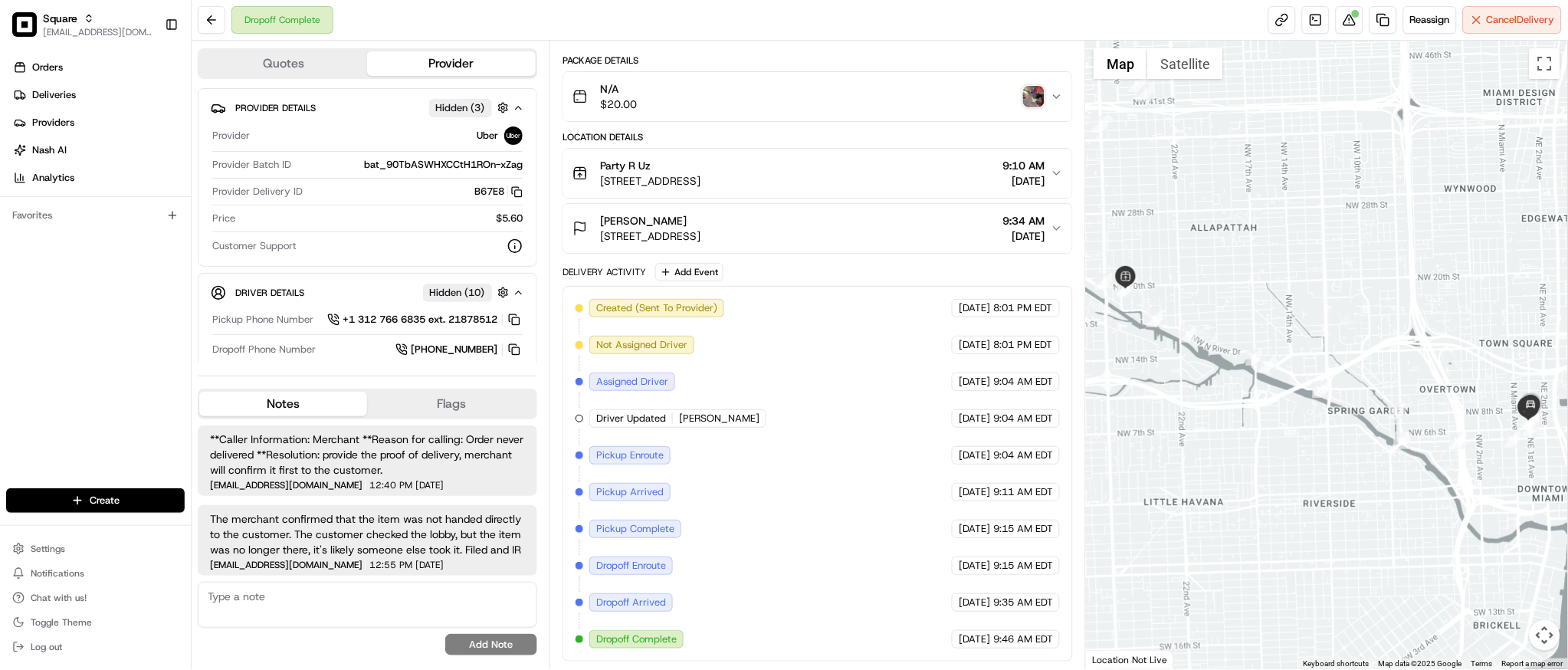
click at [1333, 408] on div at bounding box center [1327, 355] width 482 height 629
click at [1347, 538] on div "Spring Garden Spring Garden Miami, FL 33136 View on Google Maps" at bounding box center [1327, 355] width 482 height 629
click at [417, 621] on textarea at bounding box center [367, 605] width 340 height 46
paste textarea "**Caller Information: merchant **Reason for Call: check refund status **Resolut…"
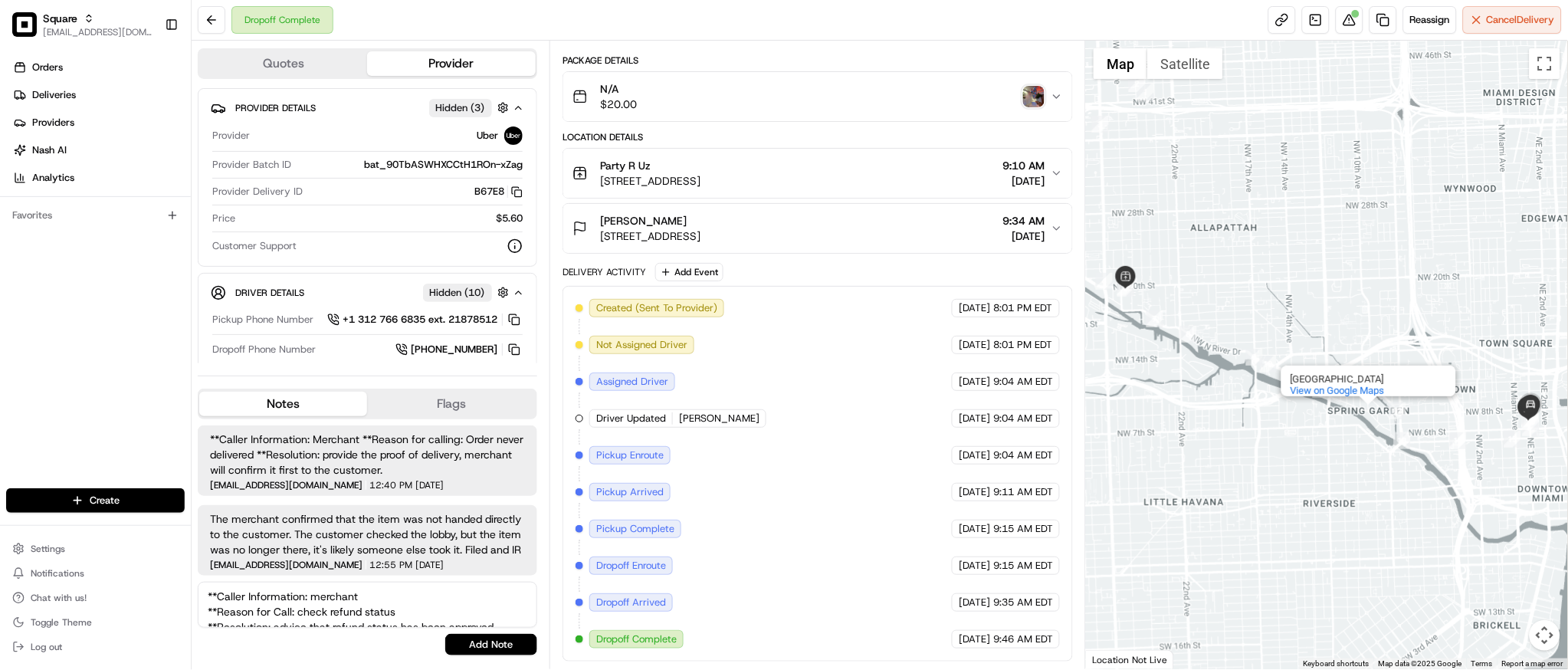
scroll to position [37, 0]
type textarea "**Caller Information: merchant **Reason for Call: check refund status **Resolut…"
click at [499, 639] on button "Add Note" at bounding box center [491, 644] width 92 height 21
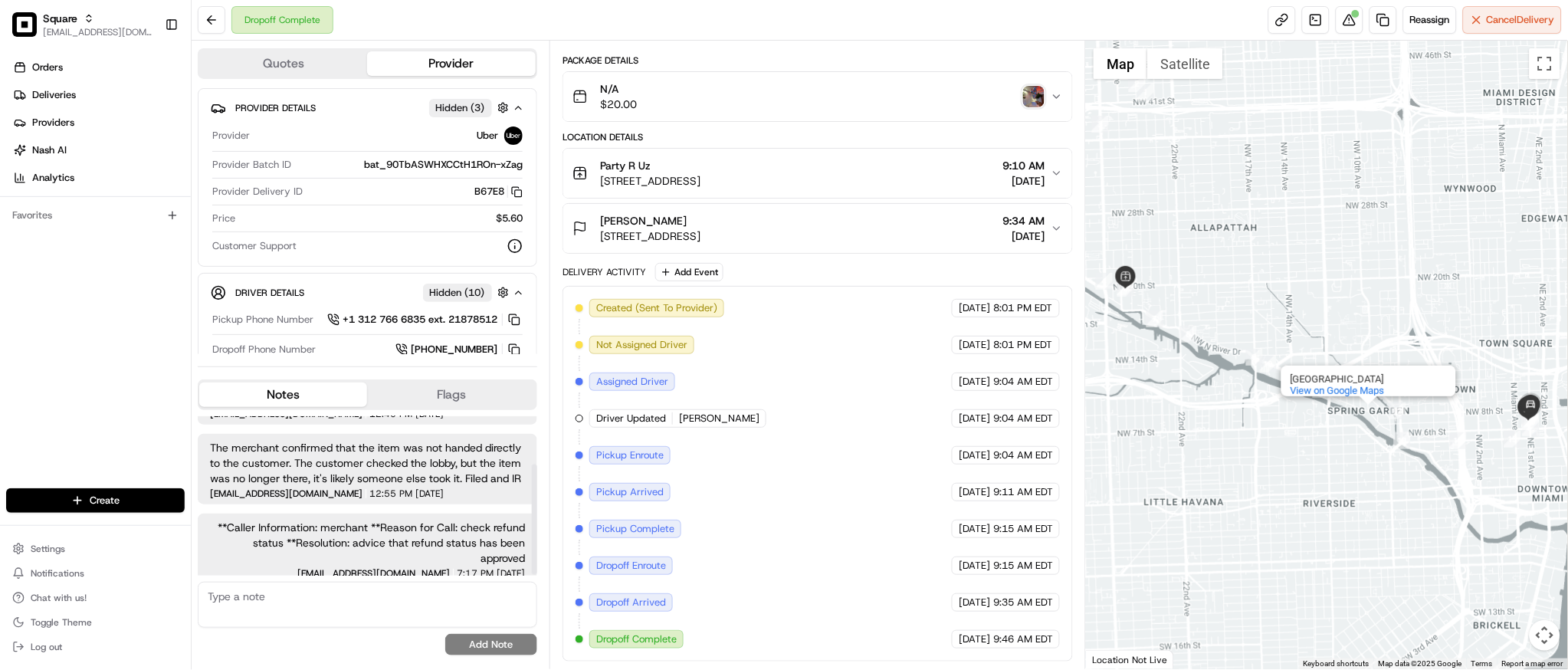
scroll to position [70, 0]
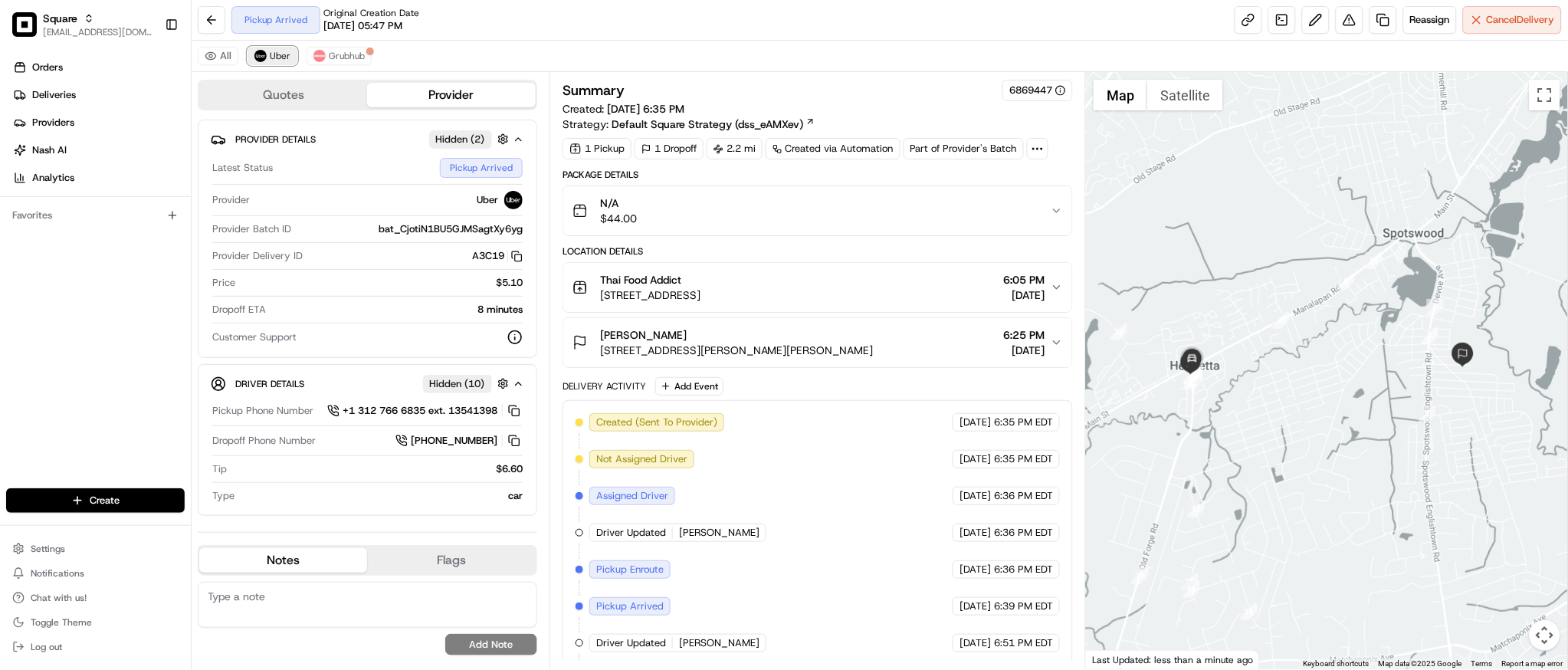
click at [273, 56] on span "Uber" at bounding box center [280, 56] width 20 height 12
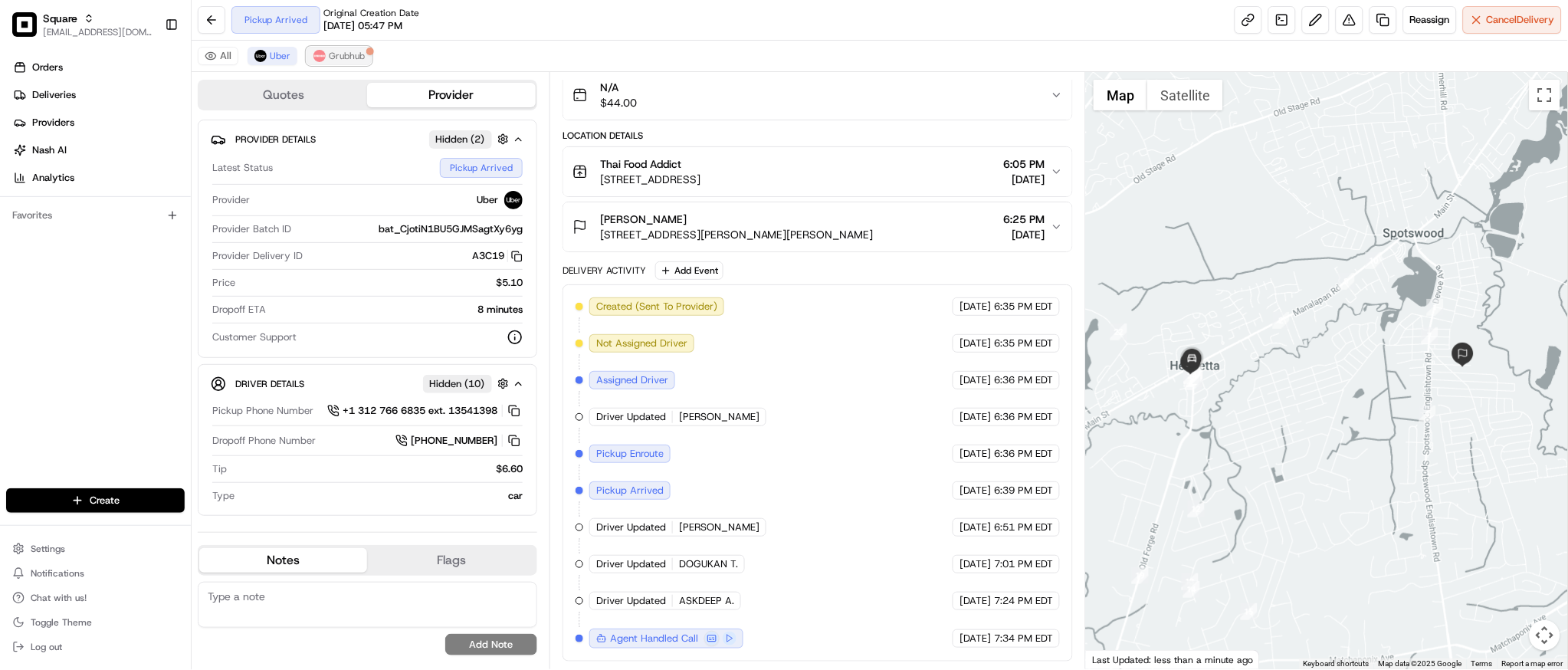
click at [353, 56] on span "Grubhub" at bounding box center [347, 56] width 36 height 12
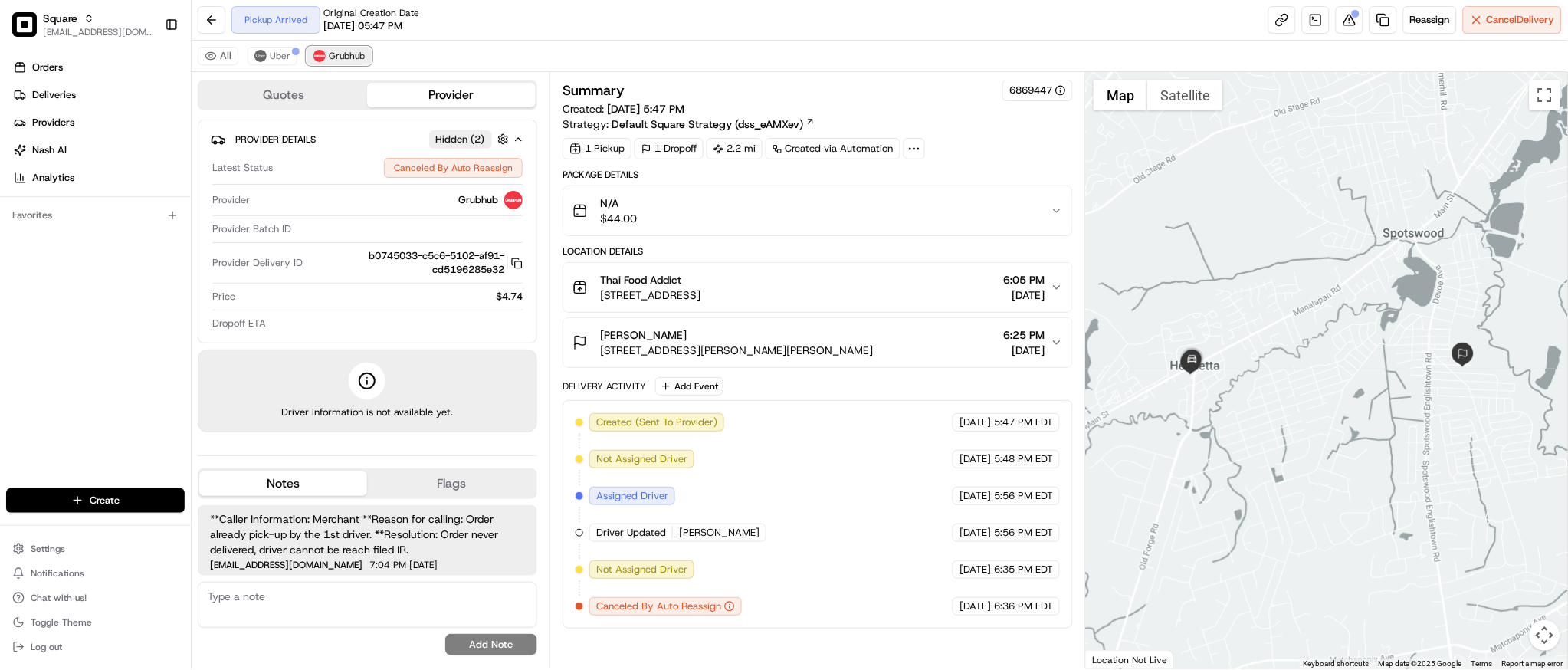
scroll to position [0, 0]
click at [274, 56] on span "Uber" at bounding box center [280, 56] width 20 height 12
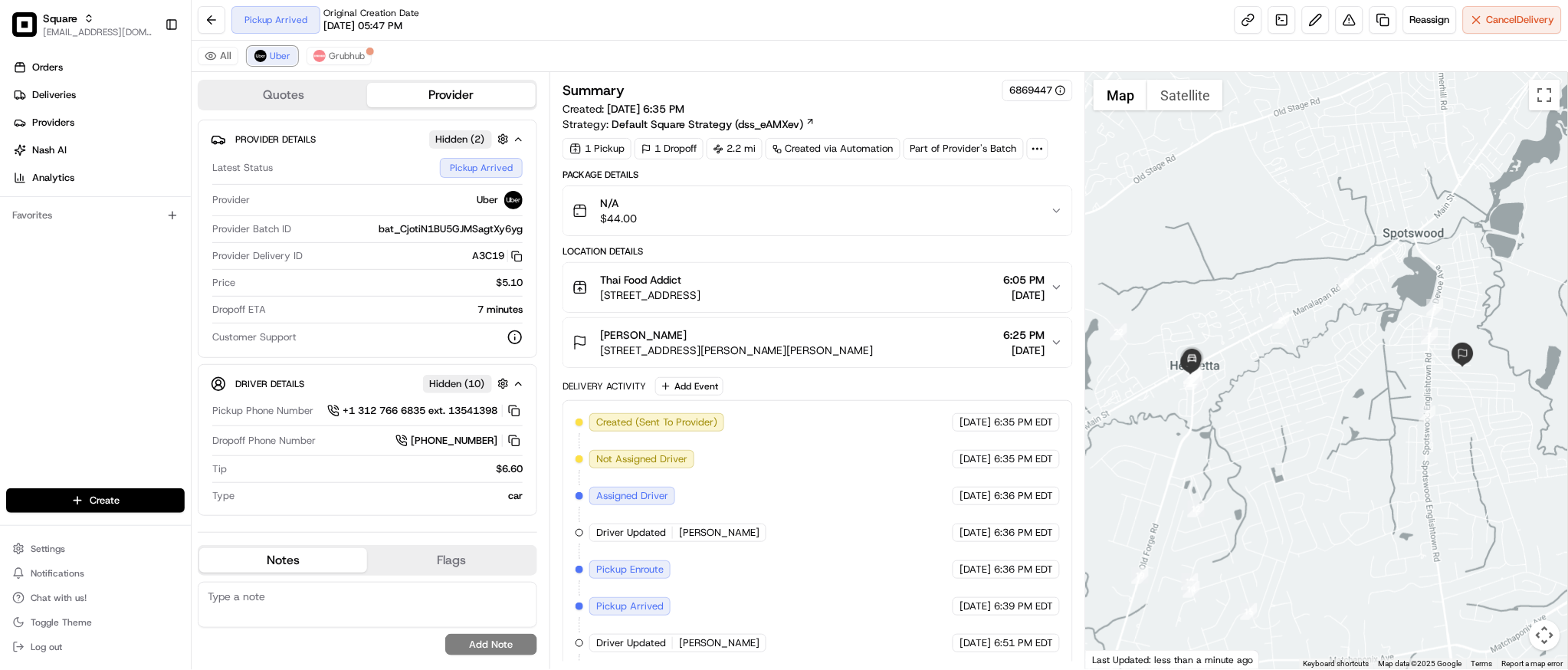
scroll to position [117, 0]
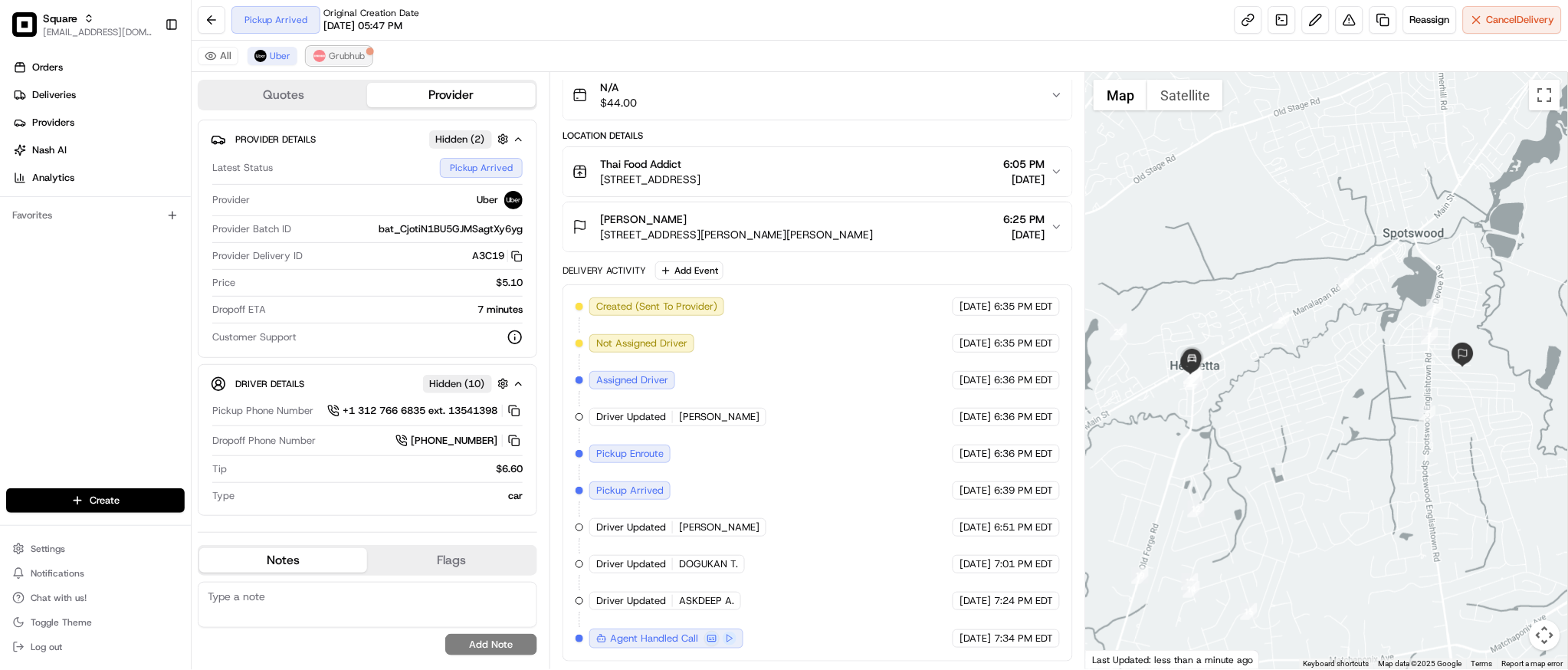
click at [335, 65] on button "Grubhub" at bounding box center [339, 56] width 65 height 19
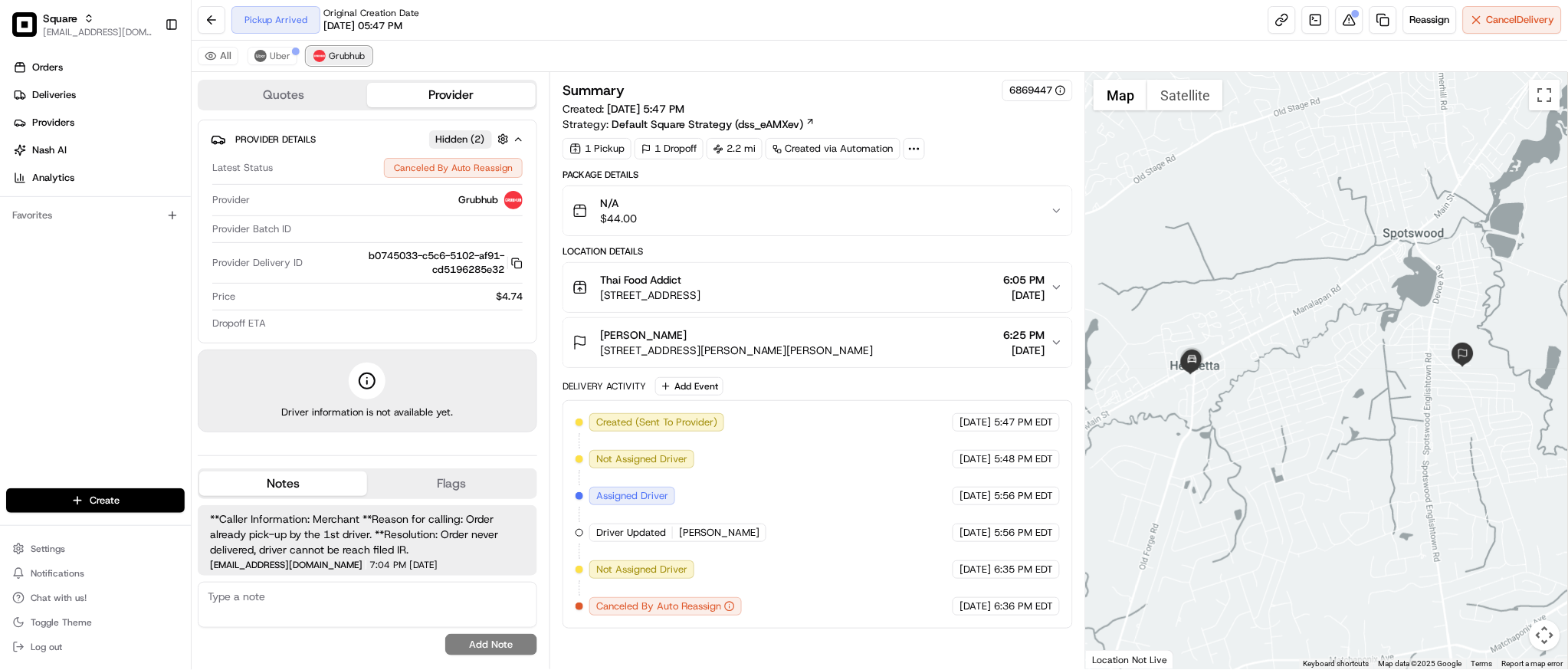
scroll to position [0, 0]
click at [282, 54] on span "Uber" at bounding box center [280, 56] width 20 height 12
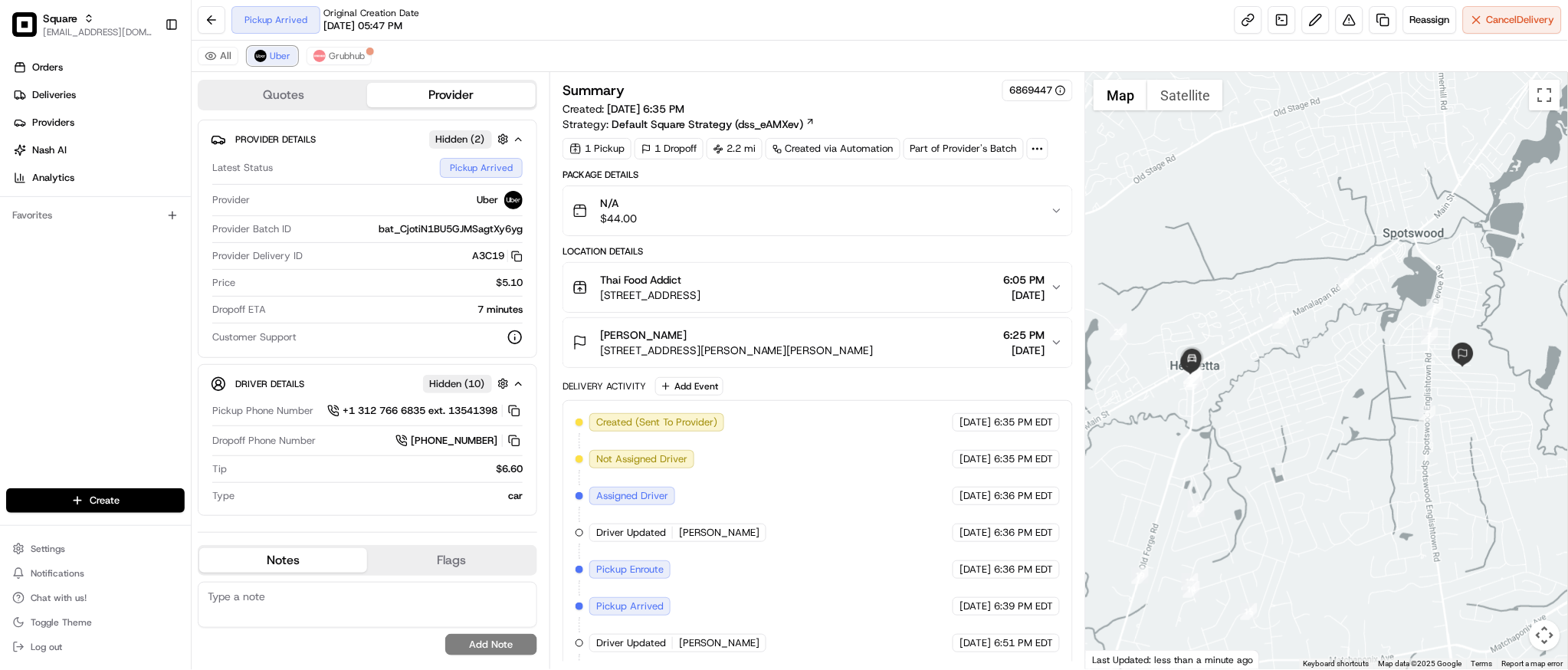
scroll to position [117, 0]
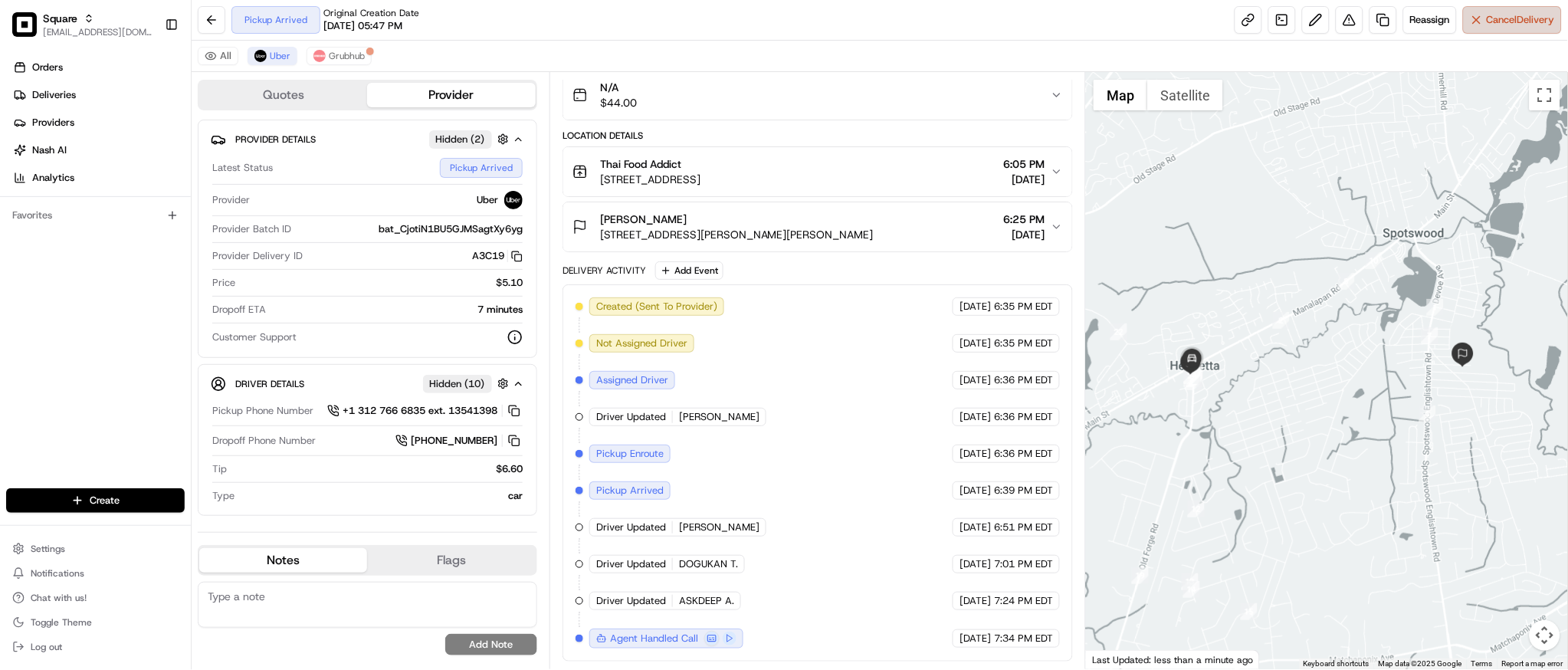
click at [1505, 19] on span "Cancel Delivery" at bounding box center [1520, 20] width 68 height 14
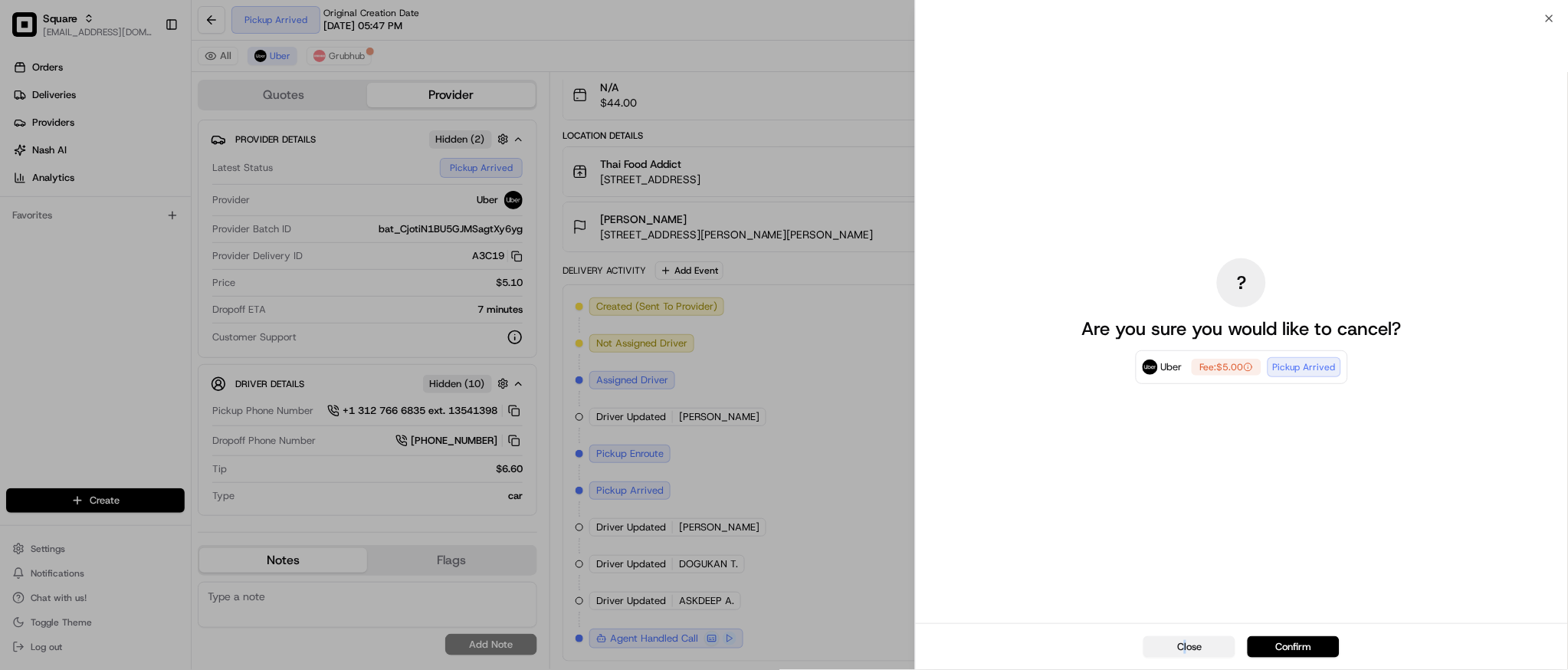
drag, startPoint x: 1182, startPoint y: 635, endPoint x: 1188, endPoint y: 648, distance: 14.3
click at [1188, 648] on div "Close Confirm" at bounding box center [1242, 646] width 653 height 47
click at [1188, 648] on button "Close" at bounding box center [1189, 647] width 92 height 21
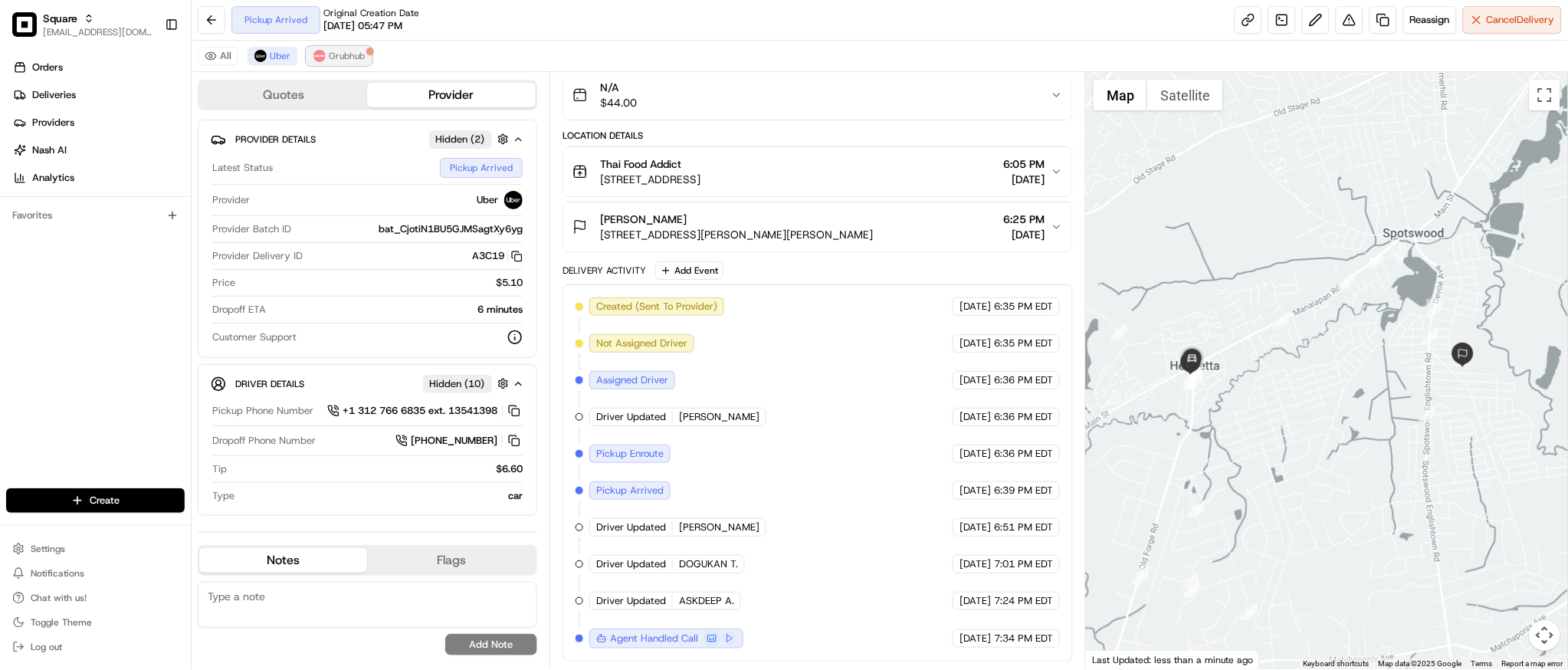
click at [335, 56] on span "Grubhub" at bounding box center [347, 56] width 36 height 12
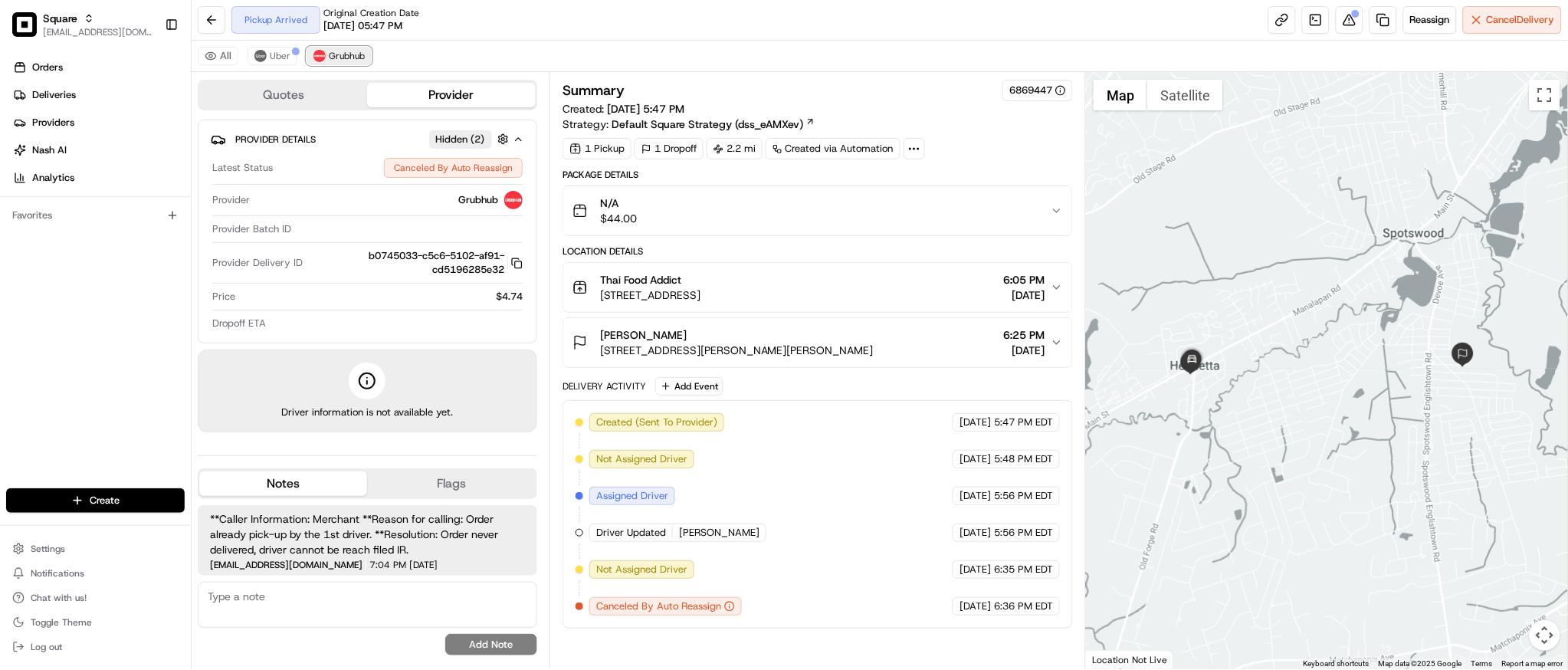
scroll to position [0, 0]
click at [273, 56] on span "Uber" at bounding box center [280, 56] width 20 height 12
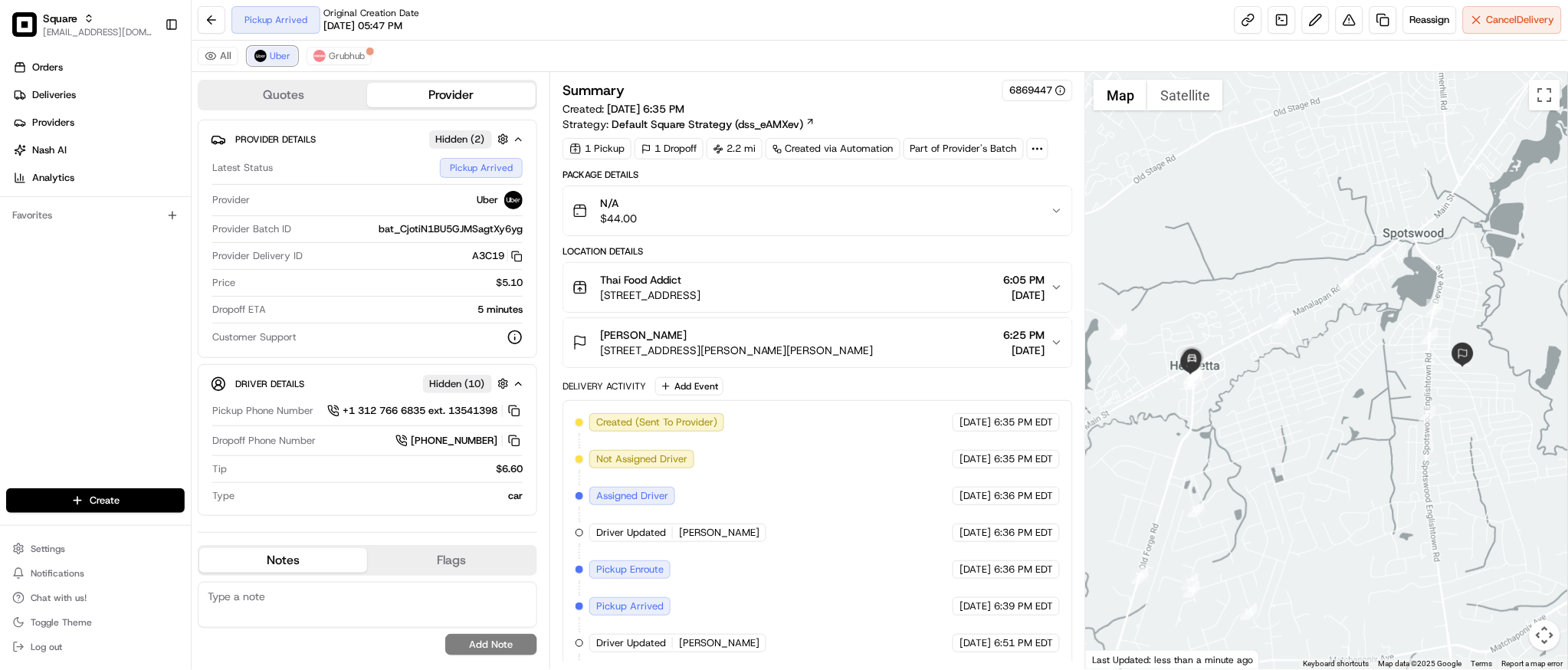
scroll to position [117, 0]
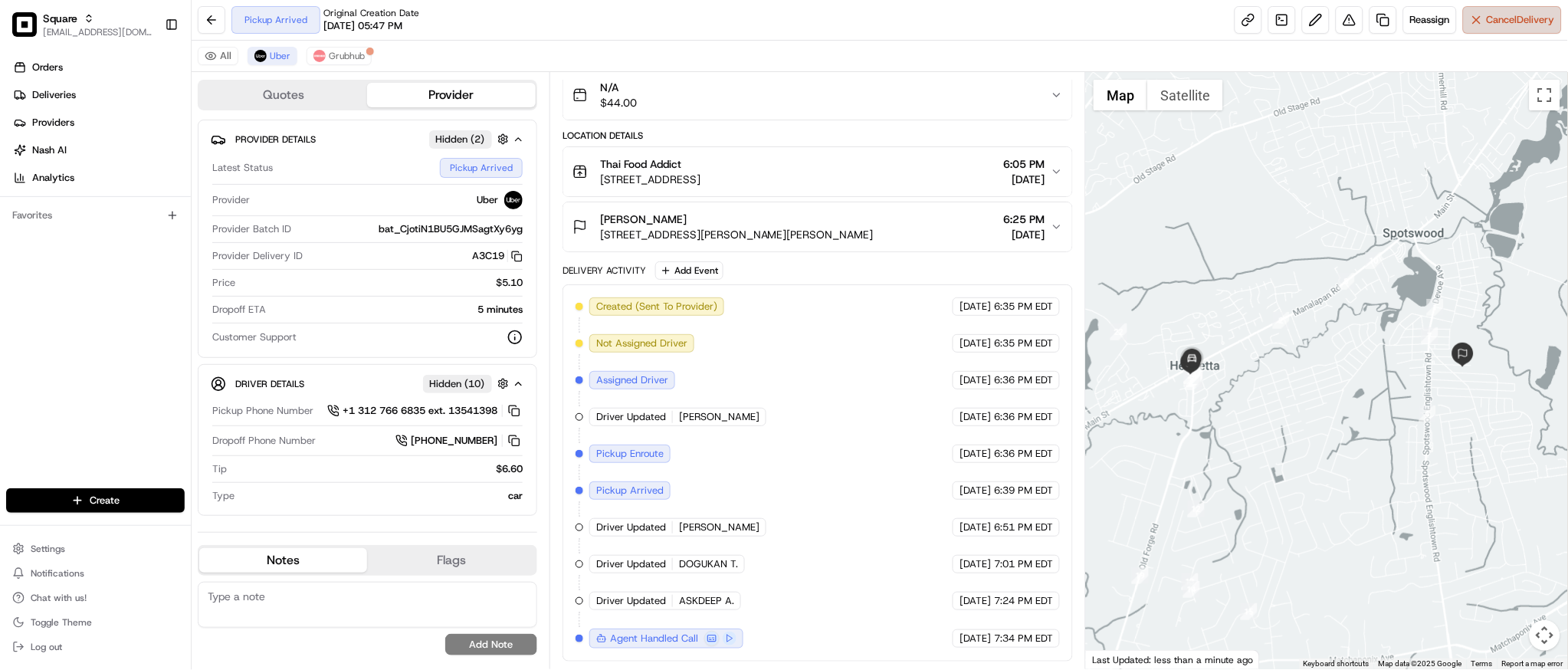
click at [1509, 18] on span "Cancel Delivery" at bounding box center [1520, 20] width 68 height 14
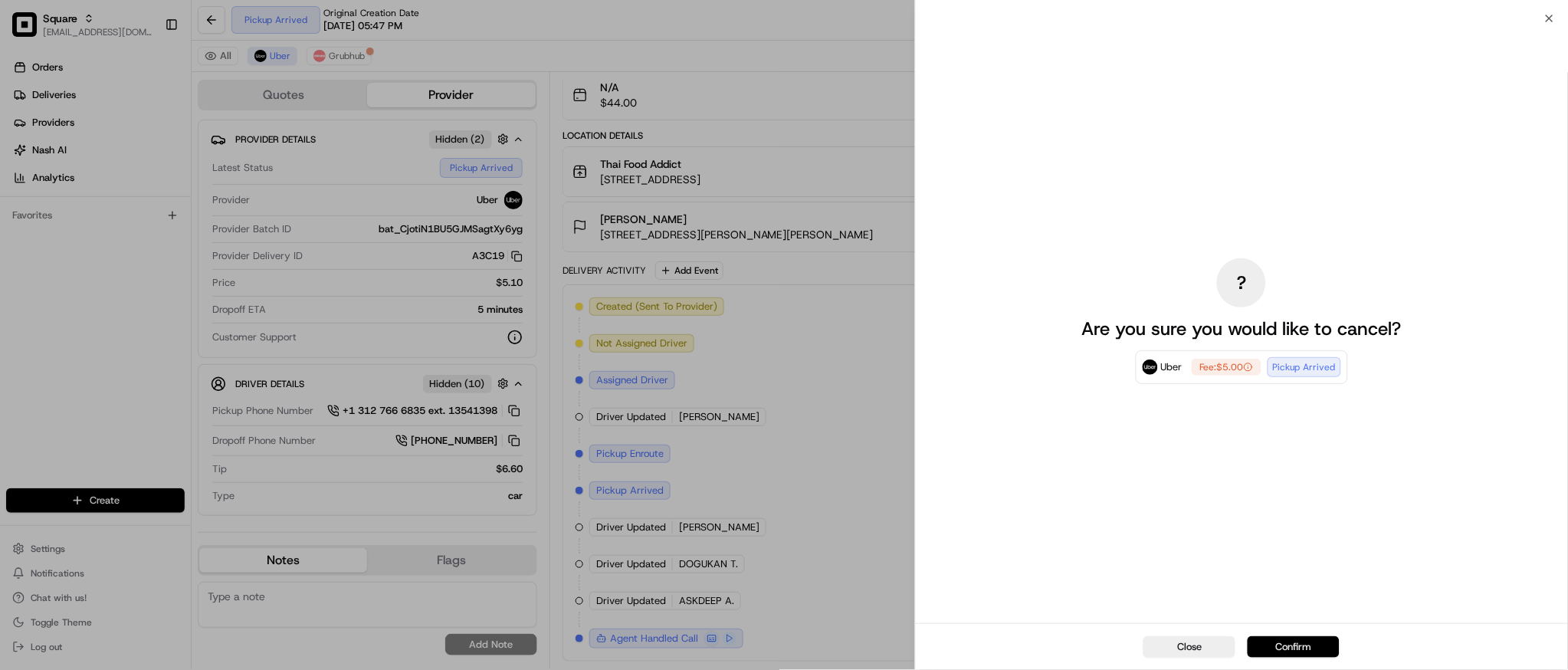
click at [1293, 648] on button "Confirm" at bounding box center [1294, 647] width 92 height 21
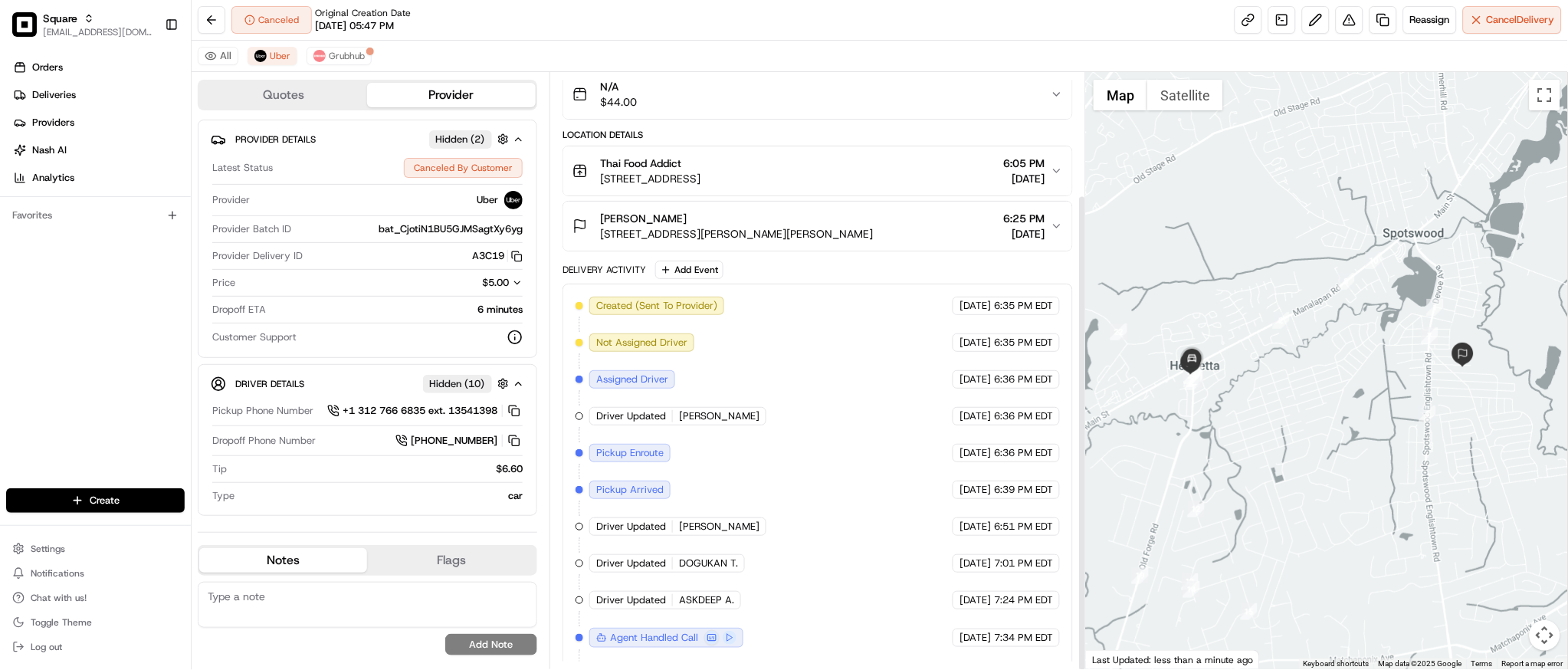
scroll to position [154, 0]
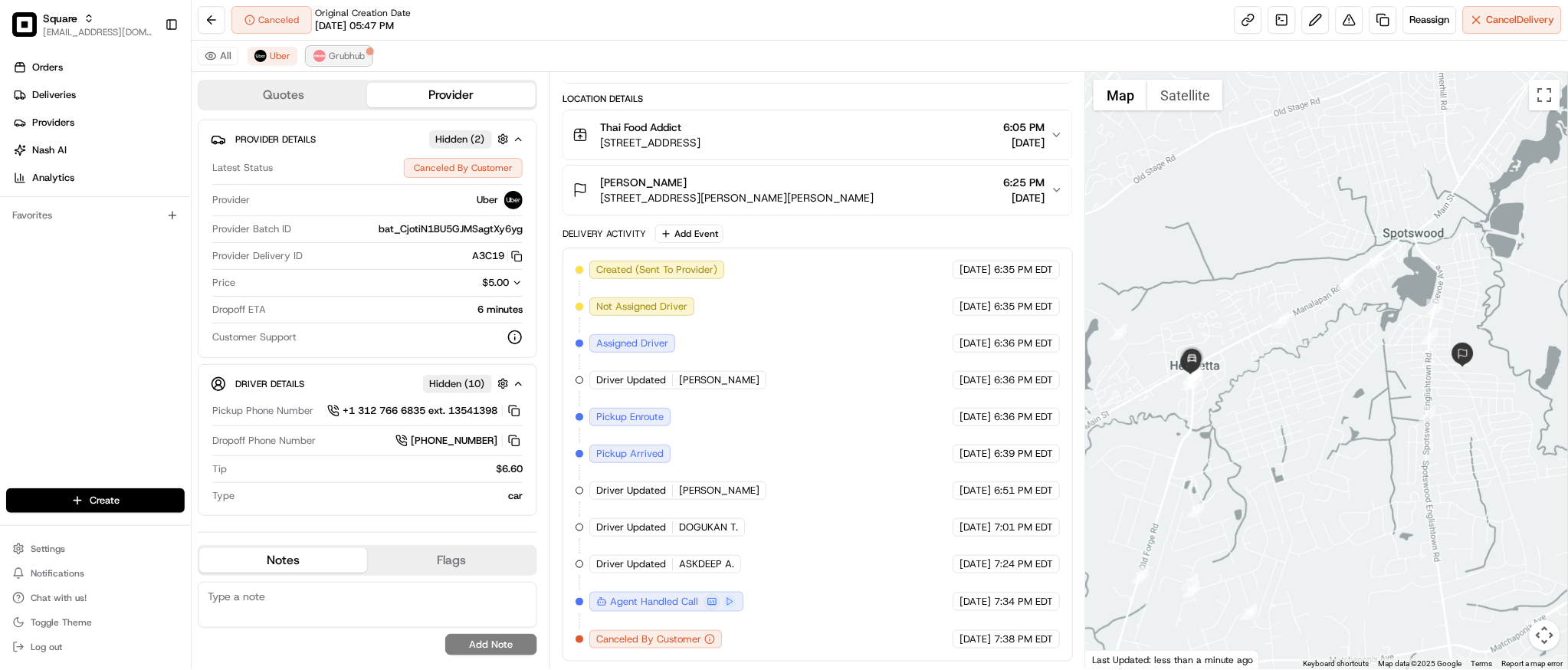
click at [362, 57] on span "Grubhub" at bounding box center [347, 56] width 36 height 12
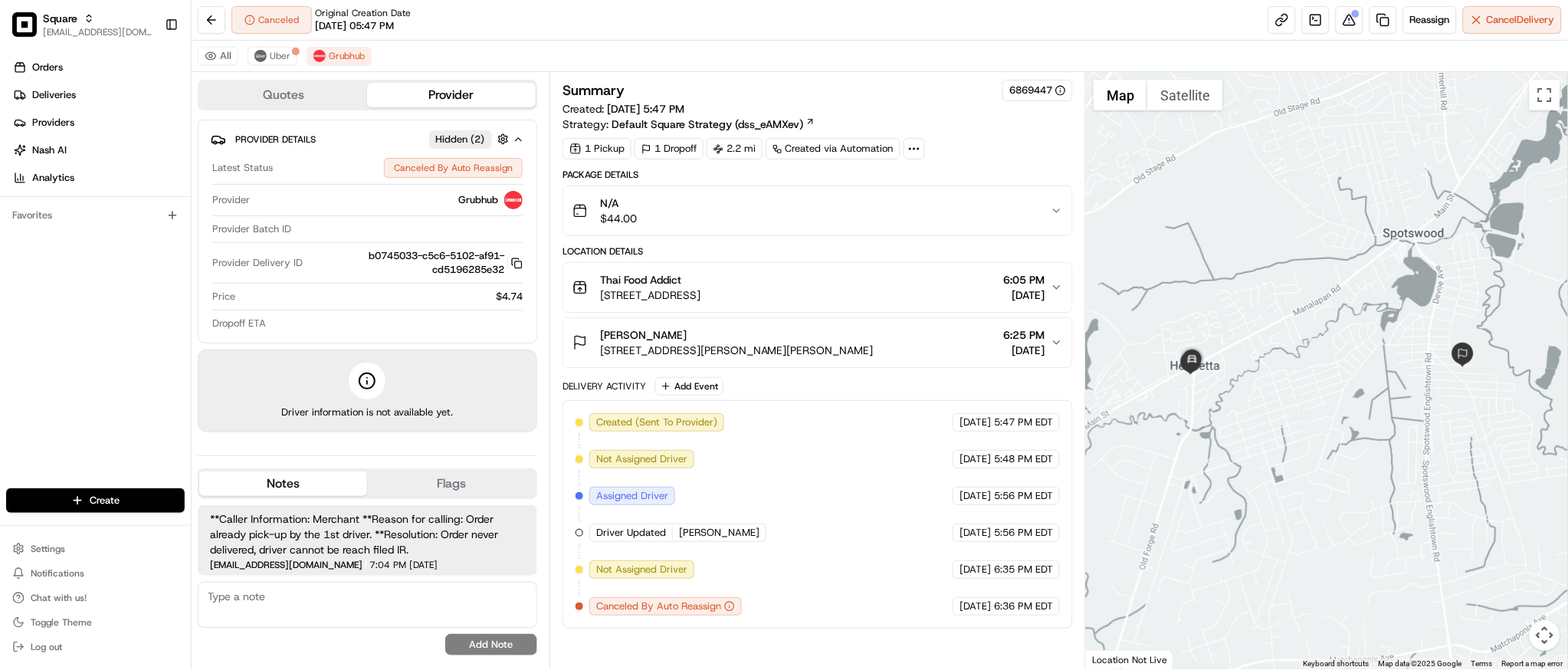
click at [1340, 353] on div at bounding box center [1327, 371] width 482 height 598
click at [277, 65] on button "Uber" at bounding box center [273, 56] width 49 height 19
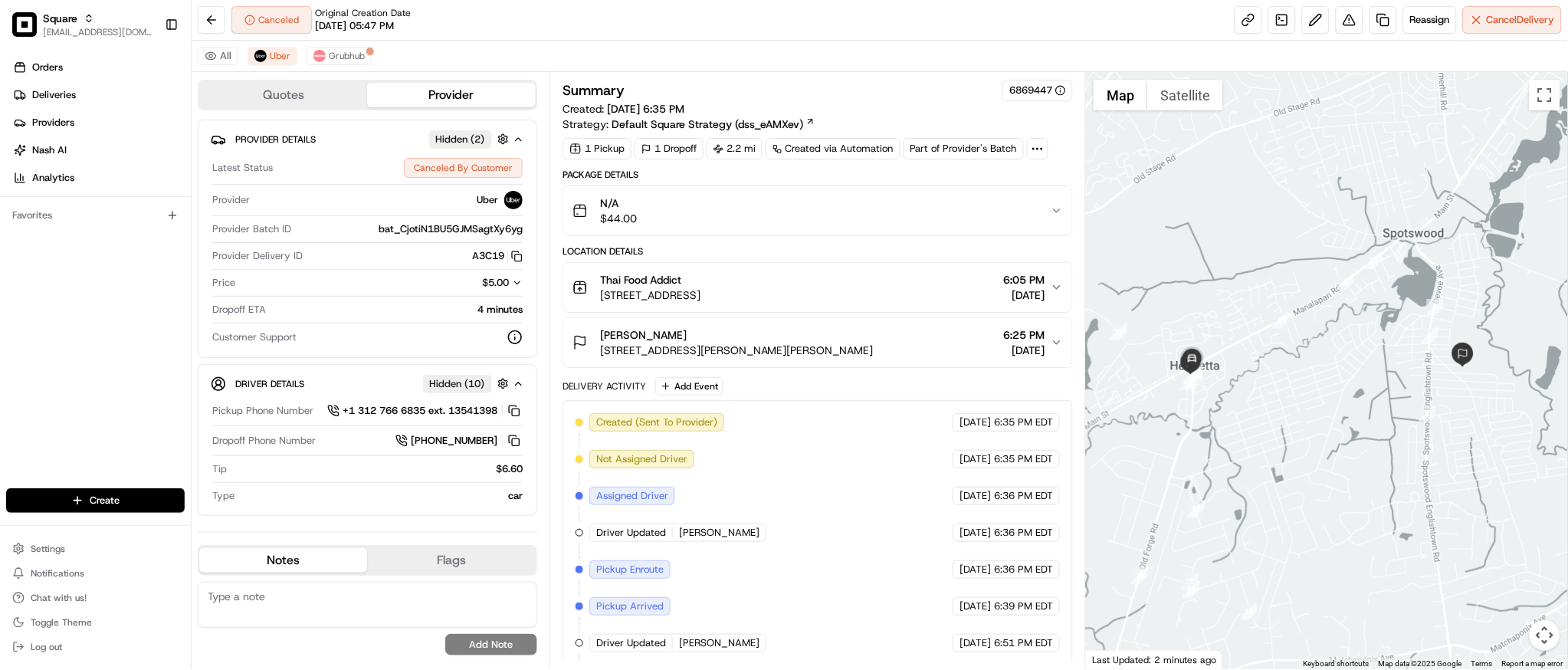
click at [343, 605] on textarea at bounding box center [367, 605] width 340 height 46
paste textarea "Caller Information: Merchant Reason for Call: Multiple drivers are arriving to …"
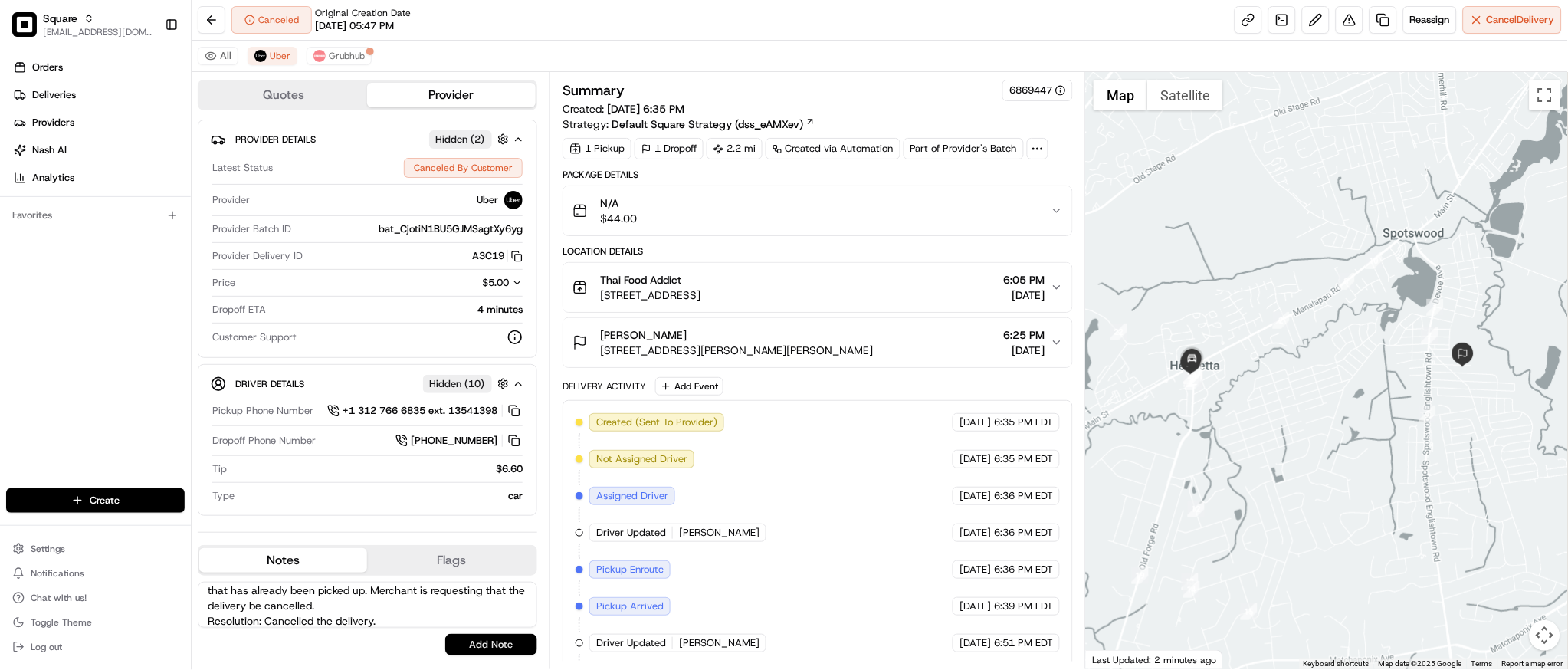
type textarea "Caller Information: Merchant Reason for Call: Multiple drivers are arriving to …"
click at [484, 644] on button "Add Note" at bounding box center [491, 644] width 92 height 21
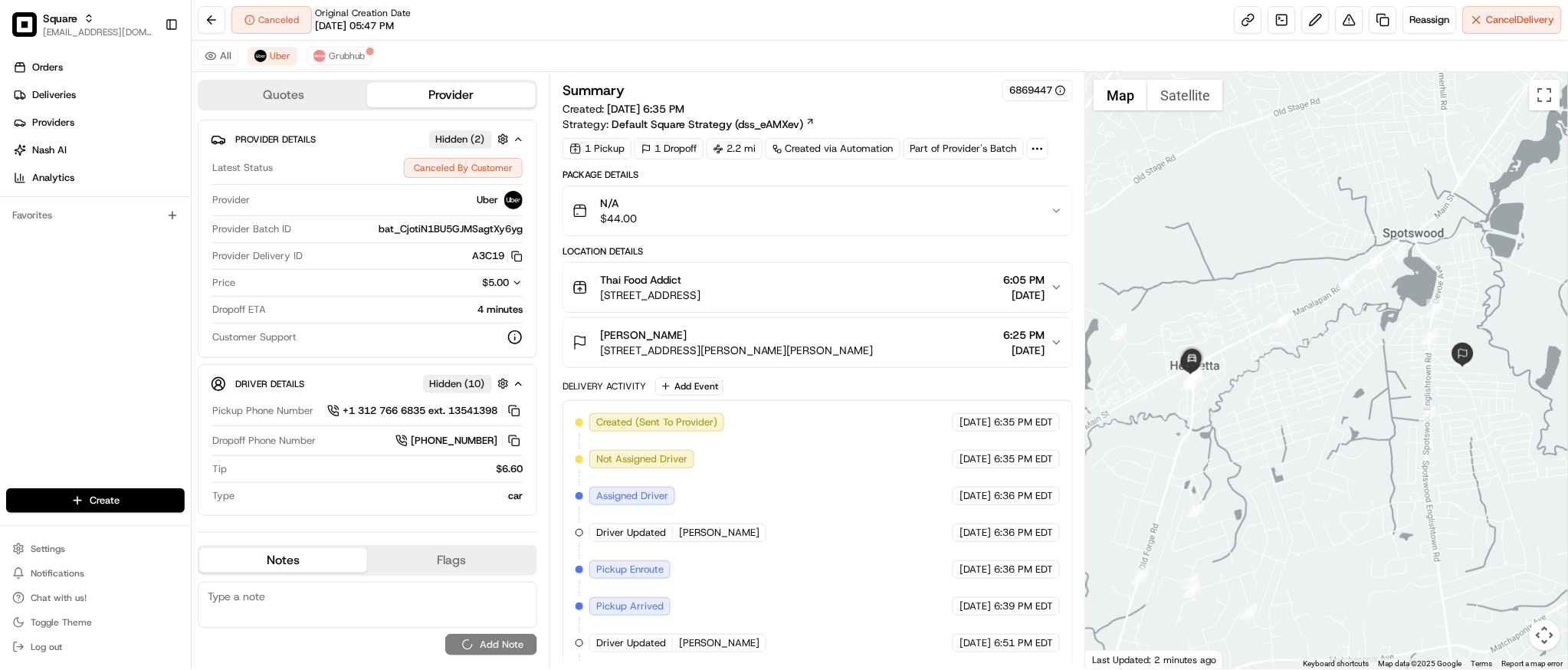
scroll to position [0, 0]
